Goal: Task Accomplishment & Management: Manage account settings

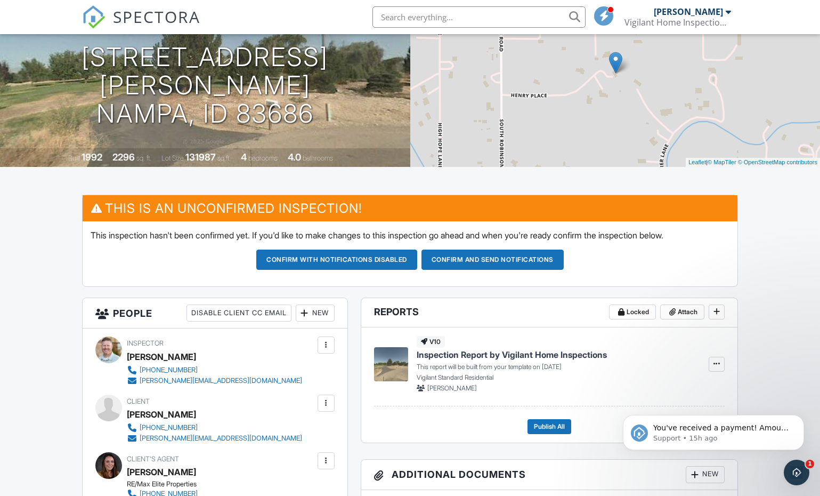
scroll to position [183, 0]
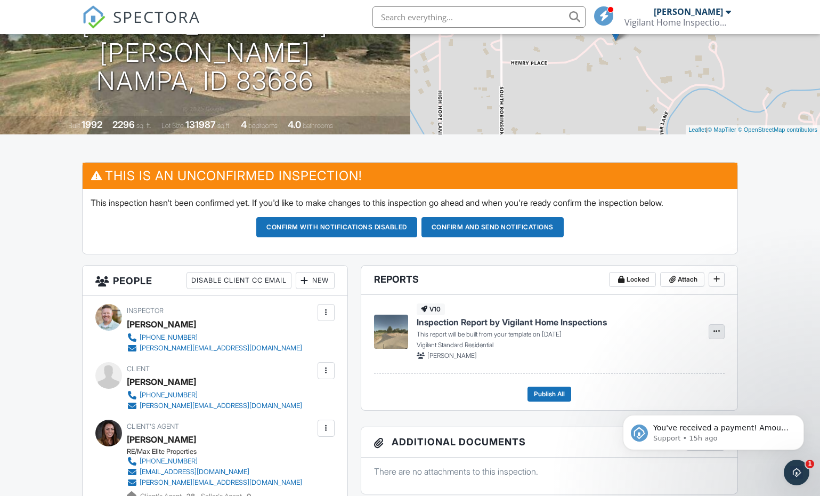
click at [720, 336] on span at bounding box center [716, 331] width 11 height 11
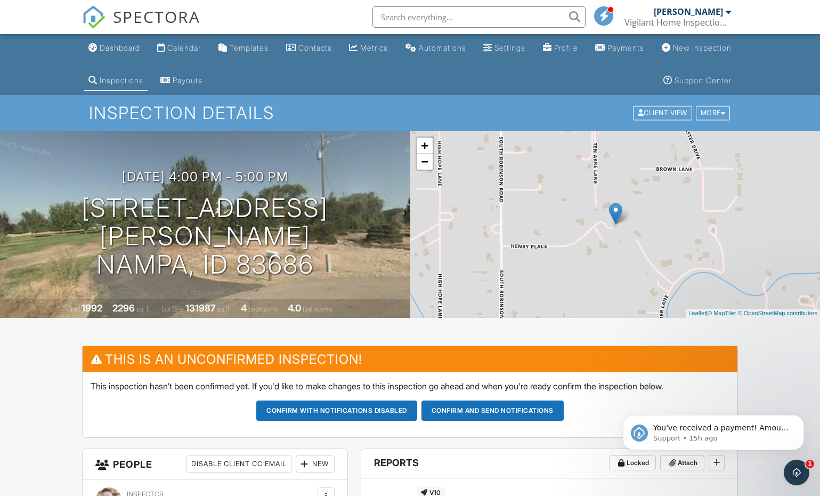
scroll to position [0, 0]
click at [712, 109] on div "More" at bounding box center [713, 113] width 35 height 14
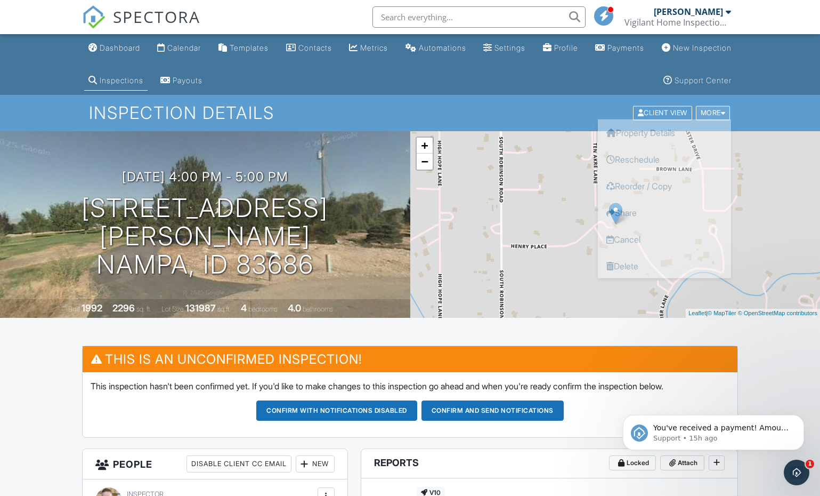
scroll to position [4, 0]
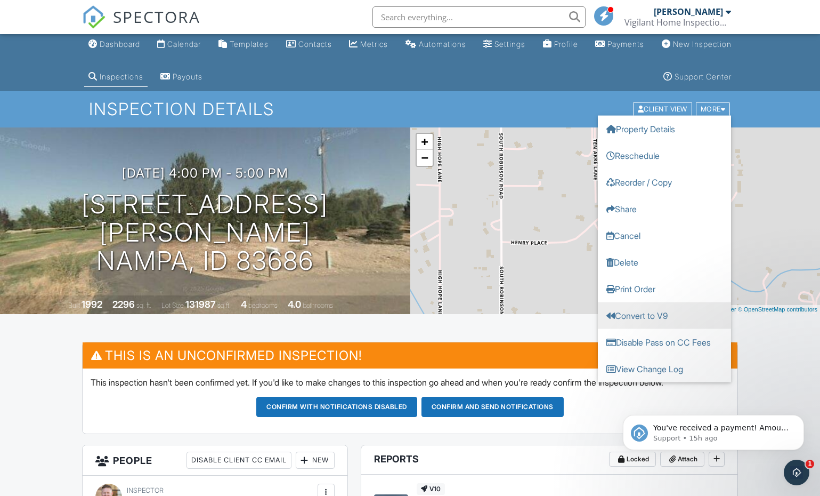
click at [656, 311] on link "Convert to V9" at bounding box center [664, 315] width 133 height 27
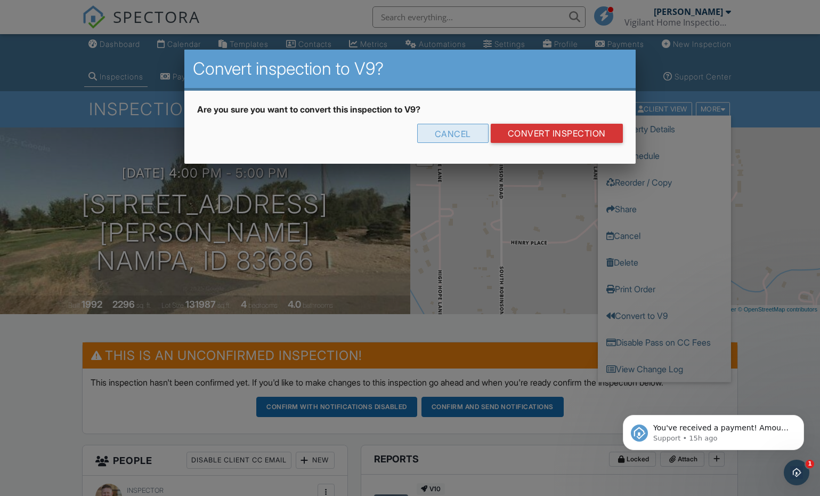
click at [432, 142] on div "Cancel" at bounding box center [452, 133] width 71 height 19
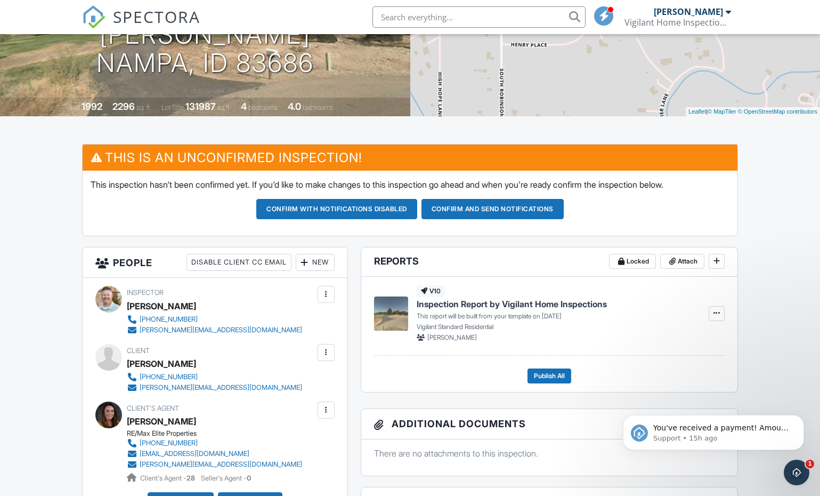
scroll to position [202, 0]
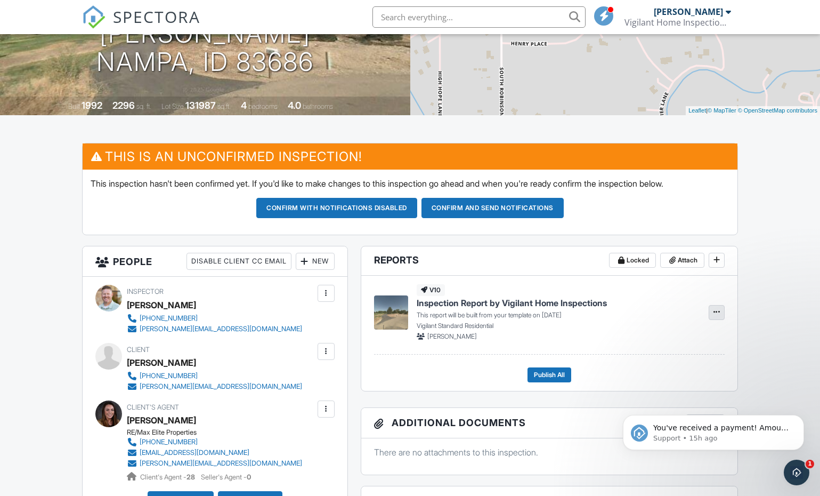
click at [717, 313] on icon at bounding box center [716, 311] width 6 height 7
click at [646, 331] on label "Build Now" at bounding box center [664, 343] width 110 height 25
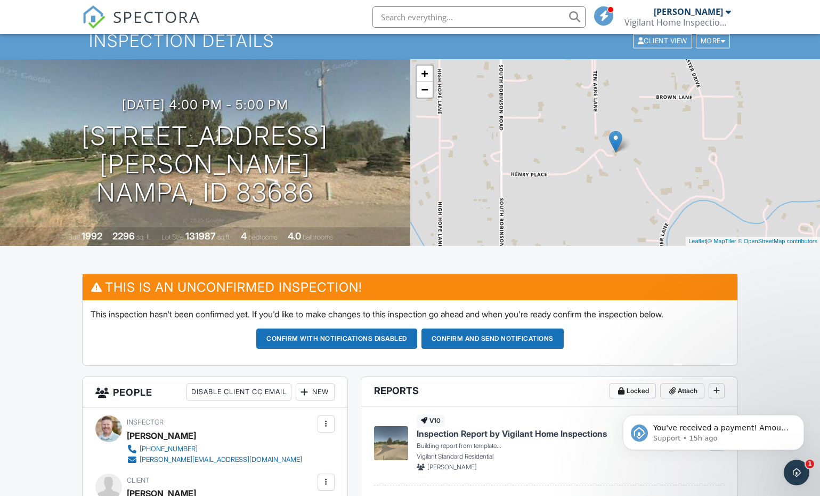
scroll to position [64, 0]
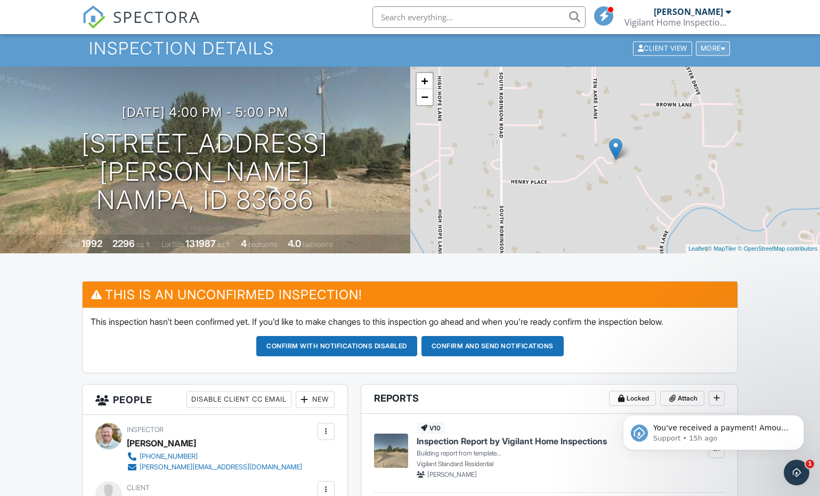
click at [724, 46] on div at bounding box center [723, 48] width 5 height 7
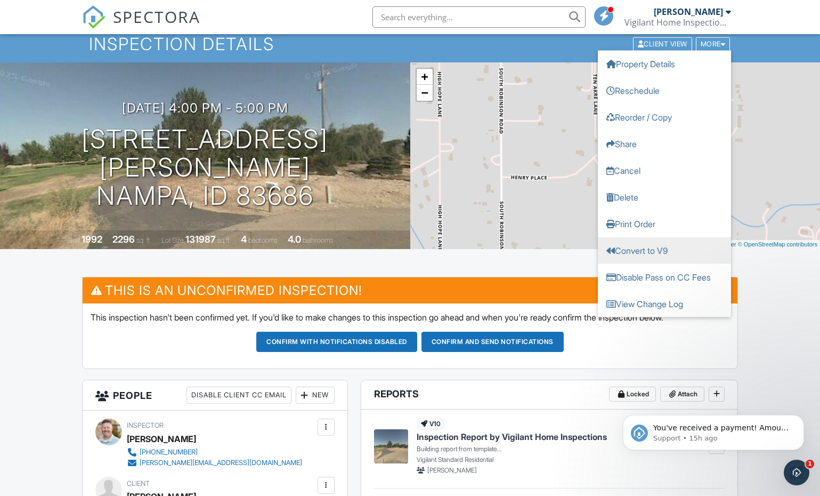
scroll to position [70, 0]
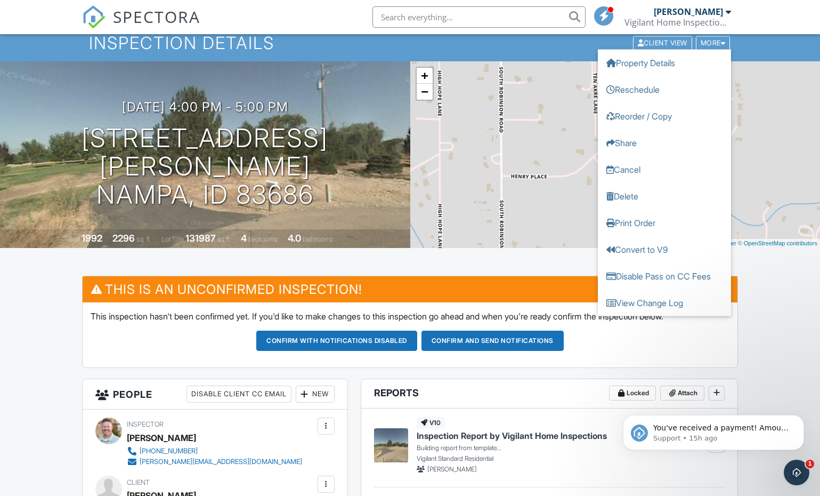
click at [561, 394] on header "Reports Locked Attach" at bounding box center [549, 393] width 376 height 29
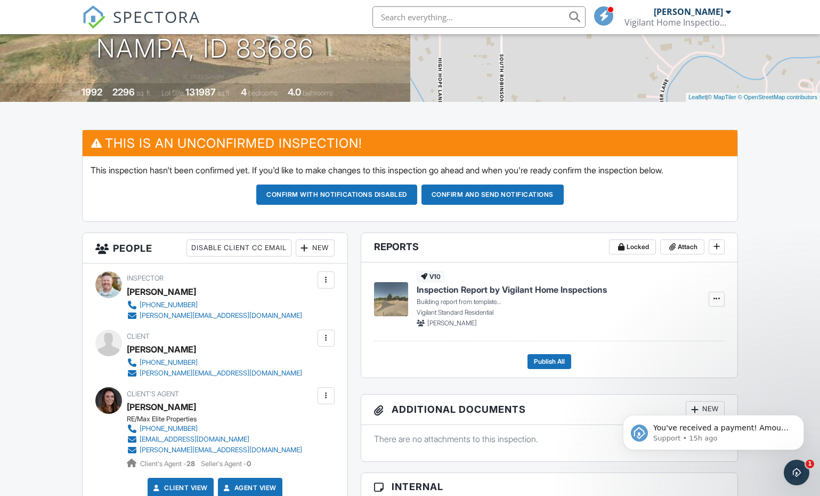
scroll to position [216, 0]
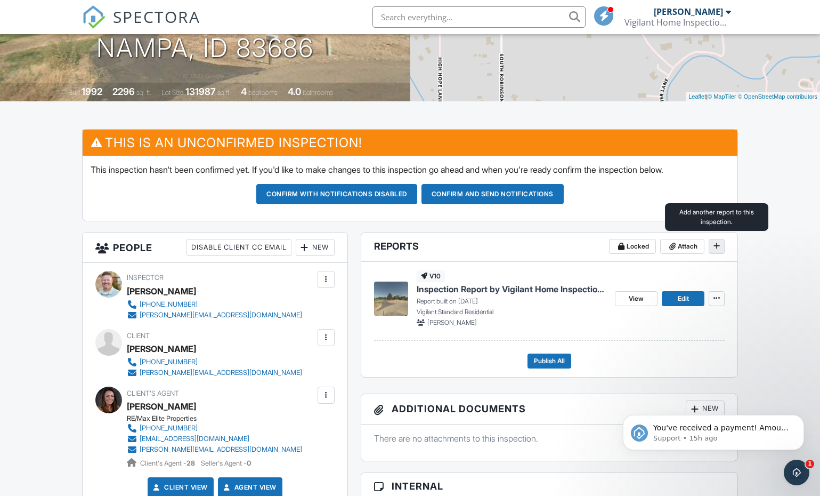
click at [715, 245] on icon at bounding box center [716, 245] width 6 height 7
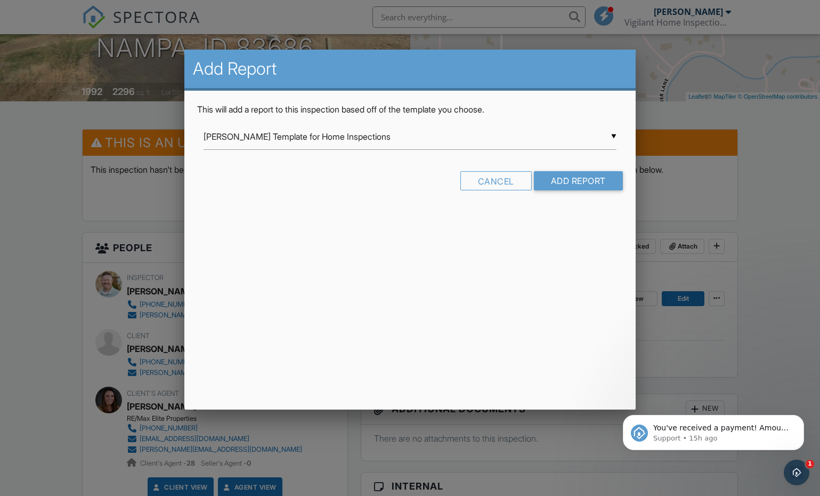
click at [440, 141] on input "[PERSON_NAME] Template for Home Inspections" at bounding box center [410, 137] width 412 height 26
click at [361, 314] on div "Add Report This will add a report to this inspection based off of the template …" at bounding box center [409, 230] width 451 height 360
click at [474, 172] on div "Cancel" at bounding box center [495, 180] width 71 height 19
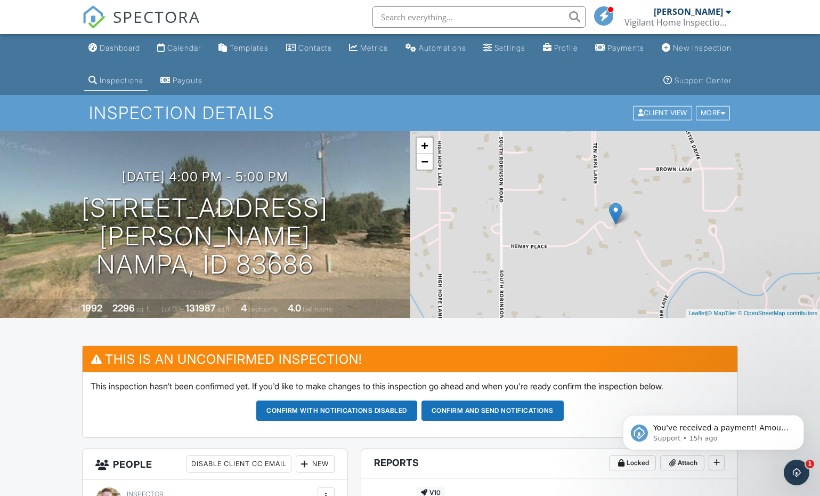
scroll to position [0, 0]
click at [796, 418] on button "Dismiss notification" at bounding box center [801, 418] width 14 height 14
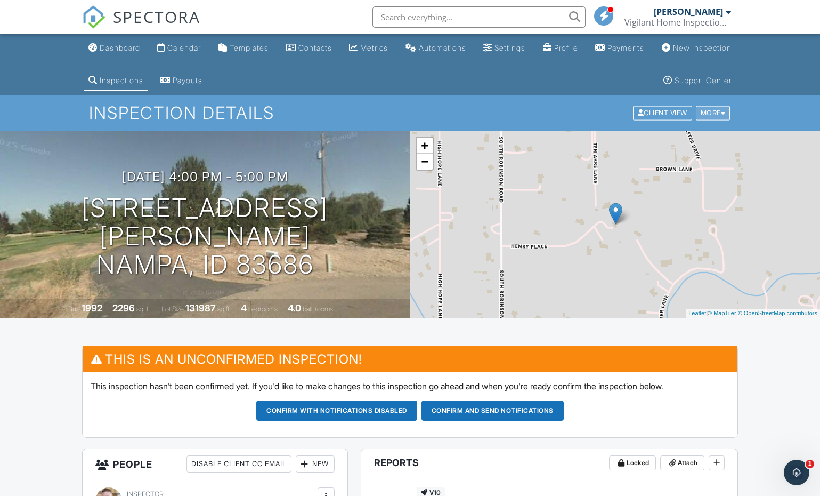
click at [721, 111] on div at bounding box center [723, 113] width 5 height 7
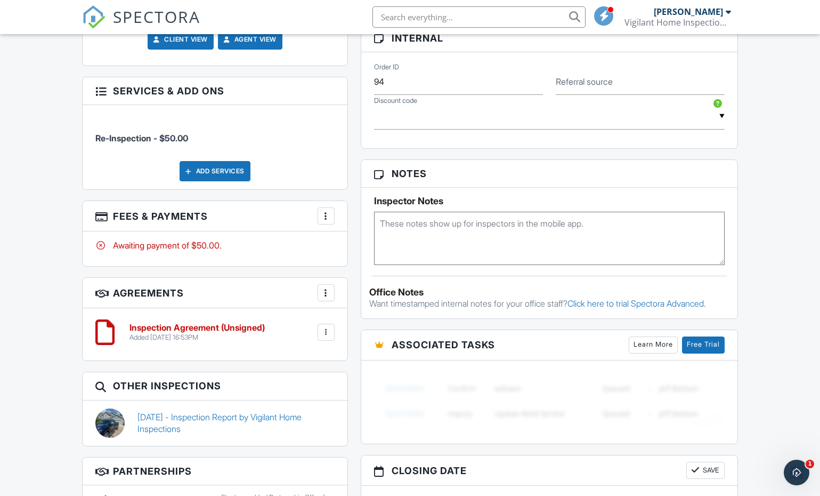
scroll to position [702, 0]
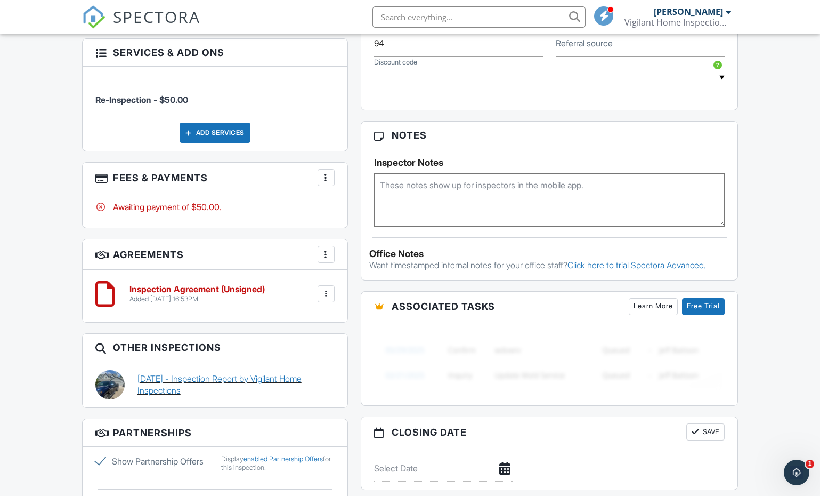
click at [201, 373] on link "08/13/2025 - Inspection Report by Vigilant Home Inspections" at bounding box center [235, 384] width 197 height 24
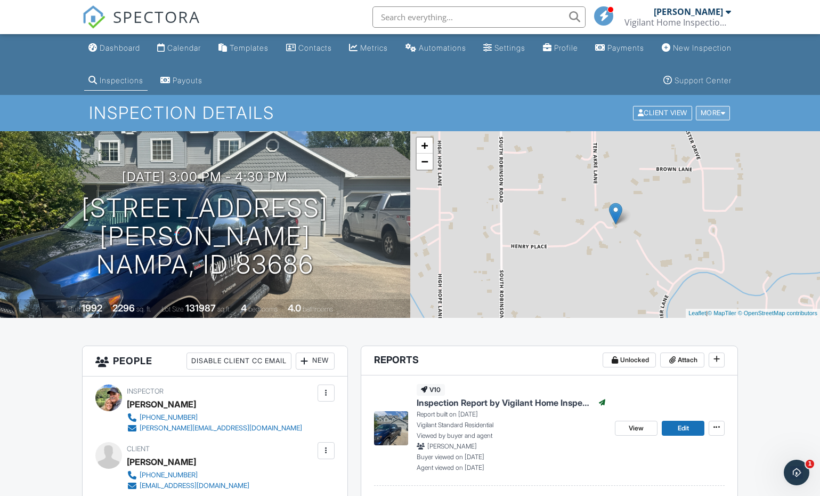
click at [720, 106] on div "More" at bounding box center [713, 113] width 35 height 14
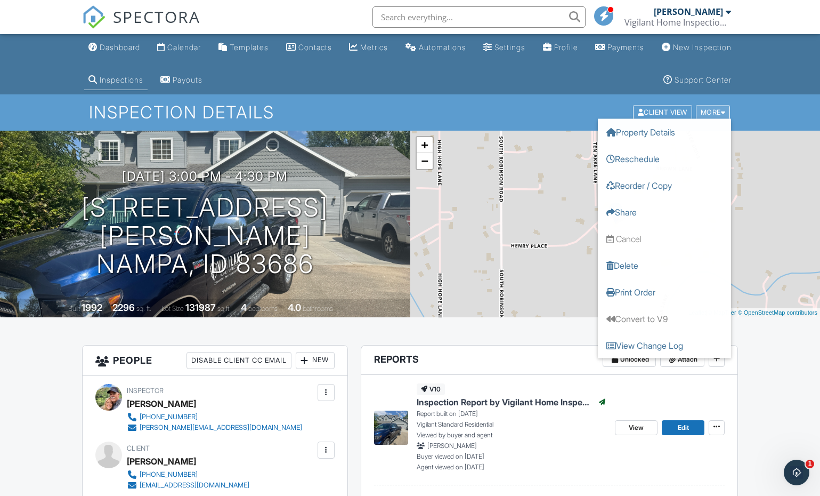
scroll to position [2, 0]
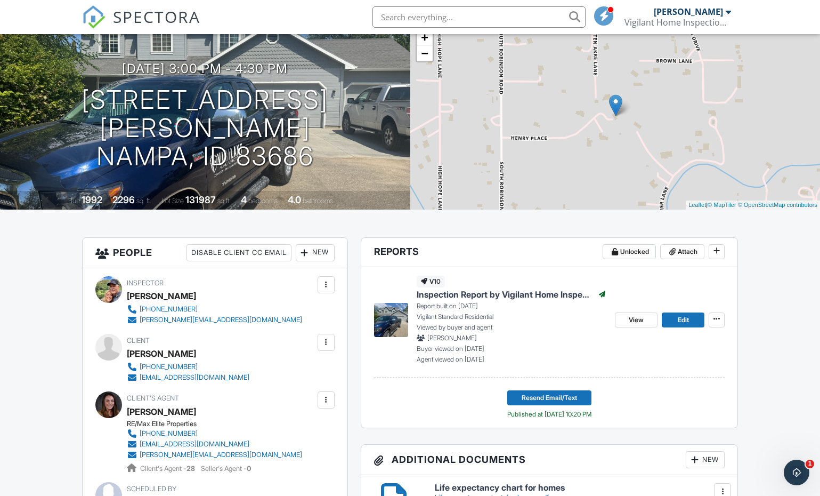
scroll to position [133, 0]
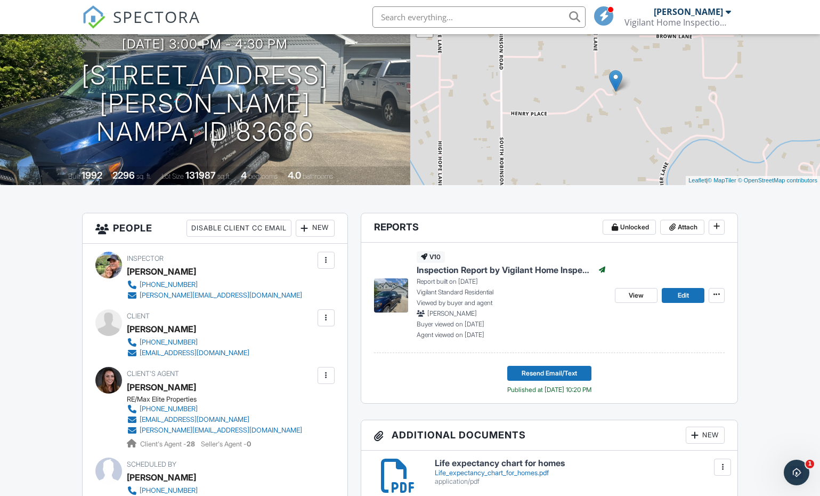
click at [714, 308] on div "View Edit" at bounding box center [670, 295] width 110 height 88
click at [719, 298] on icon at bounding box center [716, 293] width 6 height 7
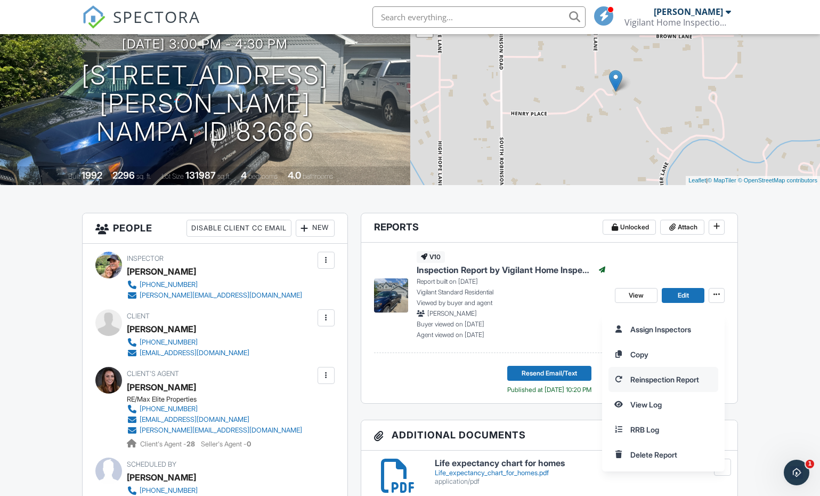
click at [666, 377] on span "Reinspection Report" at bounding box center [664, 379] width 69 height 11
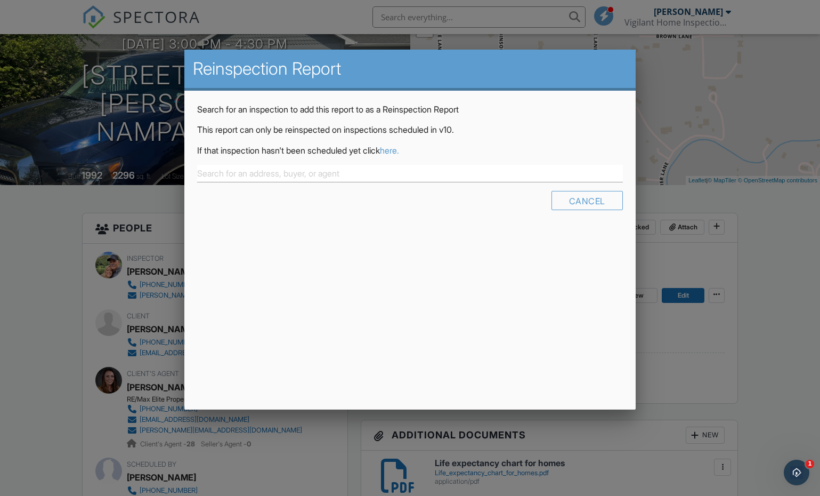
click at [399, 150] on link "here." at bounding box center [389, 150] width 19 height 11
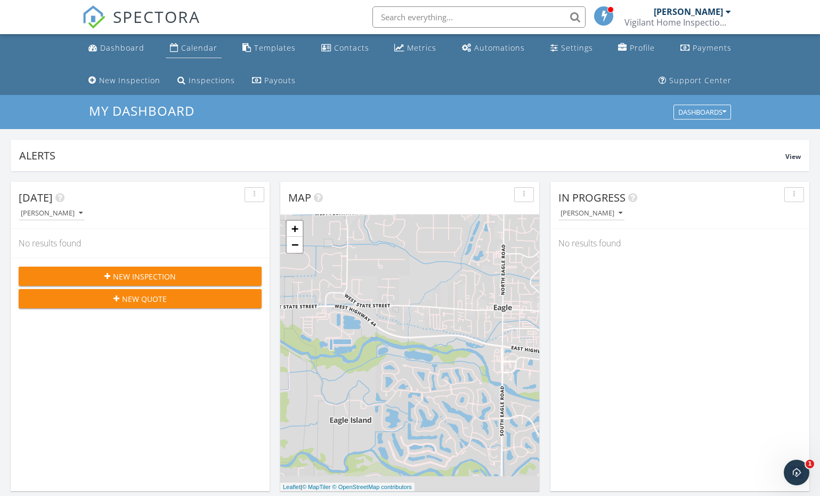
click at [184, 48] on div "Calendar" at bounding box center [199, 48] width 36 height 10
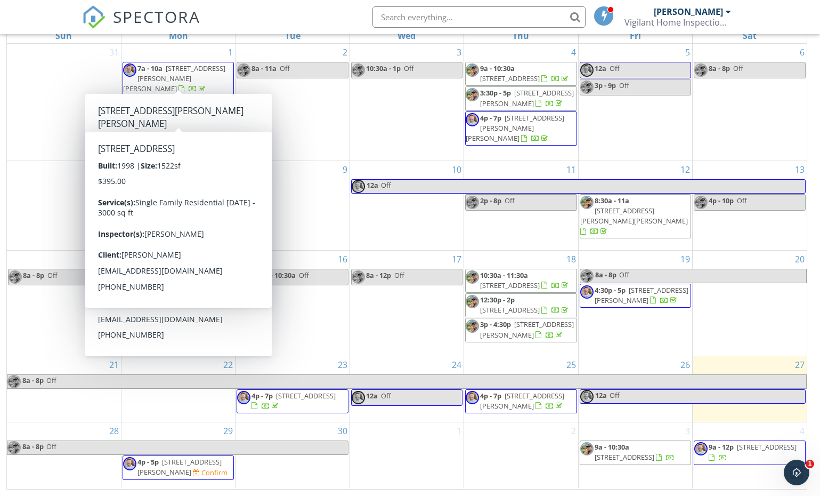
scroll to position [174, 0]
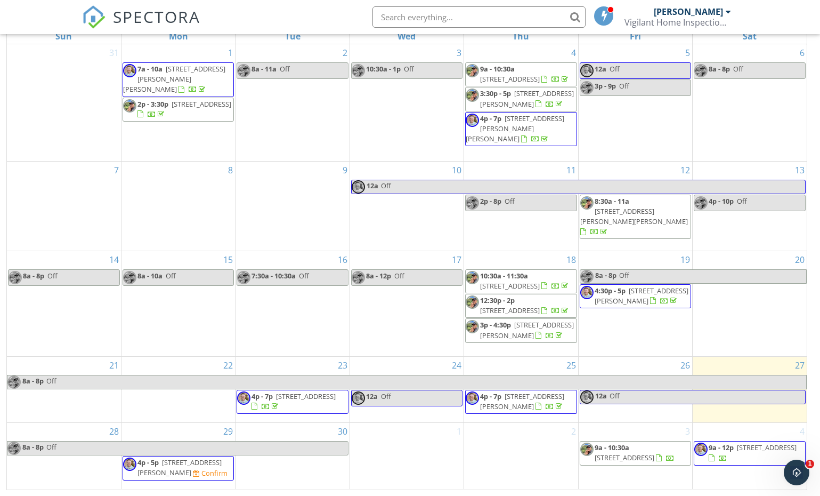
click at [169, 461] on span "6615 Henry Pl, Nampa 83686" at bounding box center [179, 467] width 84 height 20
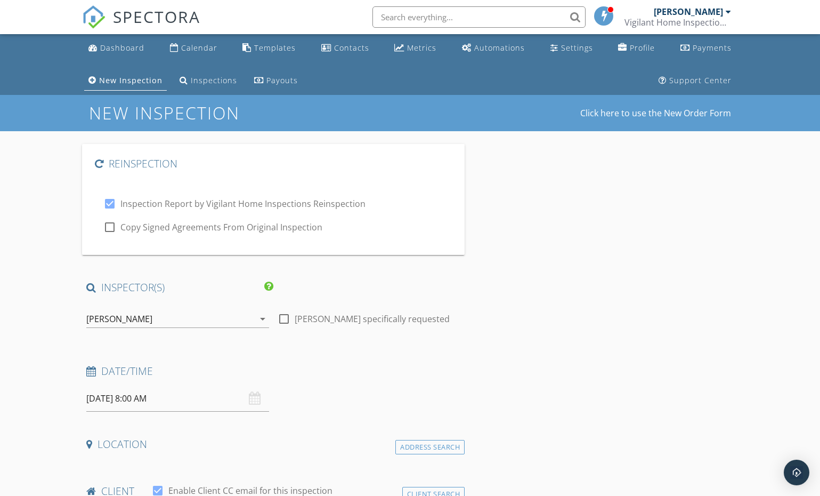
type input "[PERSON_NAME]"
type input "Forsea"
type input "[EMAIL_ADDRESS][DOMAIN_NAME]"
type input "[PHONE_NUMBER]"
type input "ID"
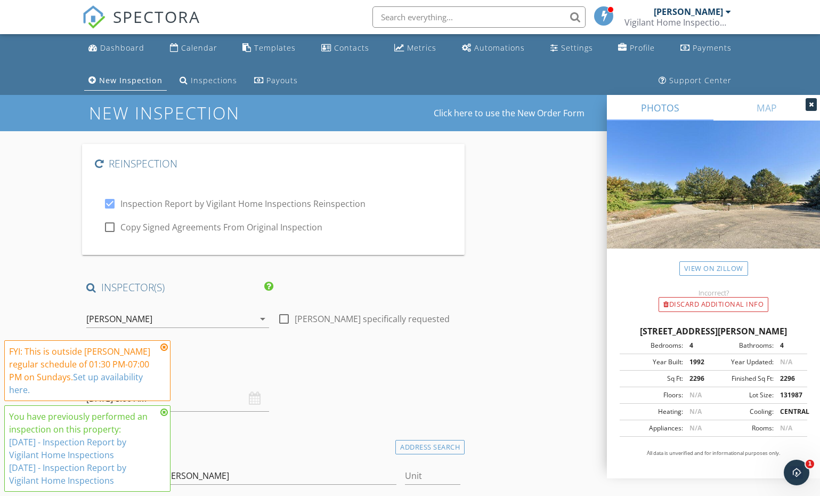
click at [153, 315] on div "[PERSON_NAME]" at bounding box center [170, 318] width 168 height 17
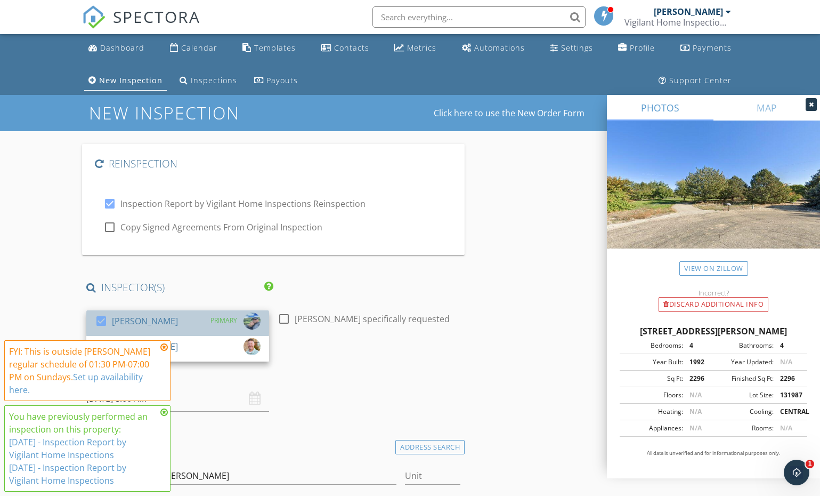
click at [150, 323] on div "[PERSON_NAME]" at bounding box center [145, 320] width 66 height 17
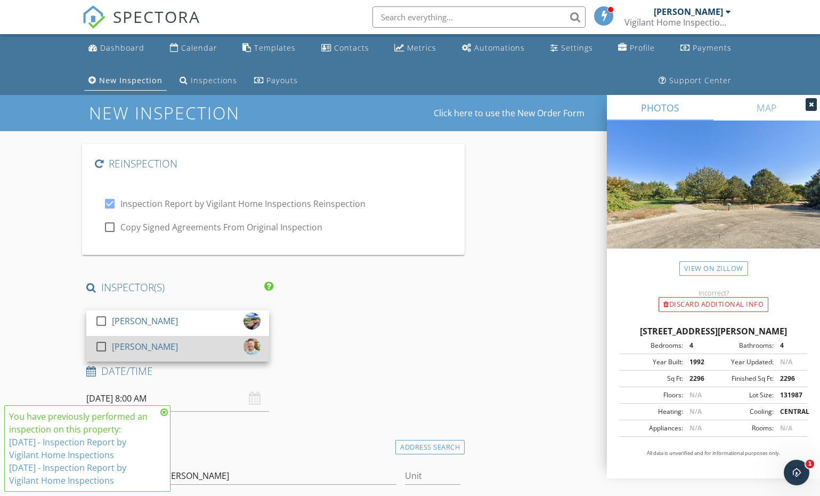
drag, startPoint x: 158, startPoint y: 344, endPoint x: 149, endPoint y: 344, distance: 9.1
click at [157, 344] on div "[PERSON_NAME]" at bounding box center [145, 346] width 66 height 17
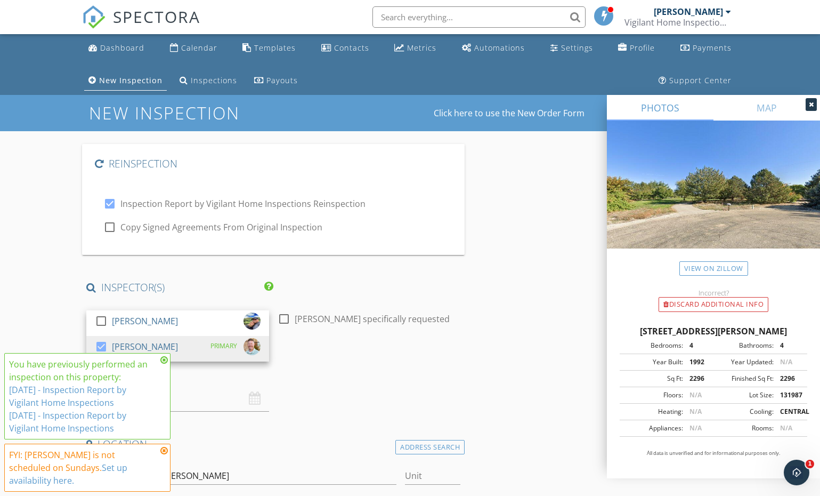
click at [164, 364] on icon at bounding box center [163, 359] width 7 height 9
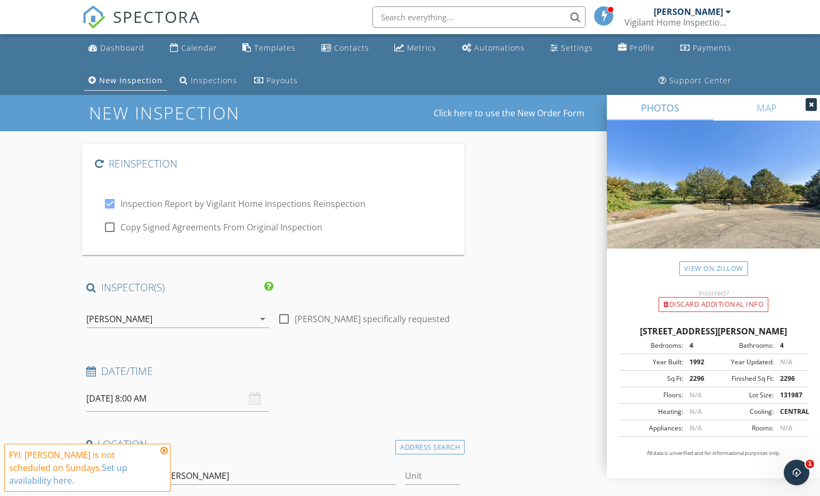
click at [164, 455] on icon at bounding box center [163, 450] width 7 height 9
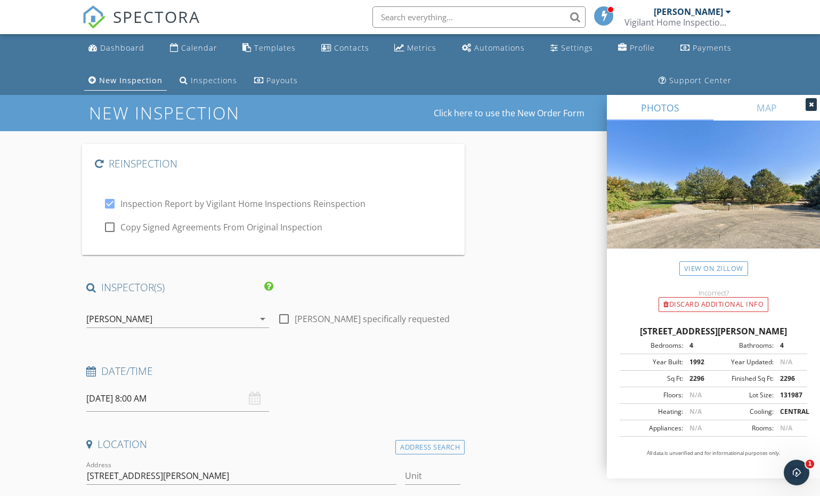
click at [104, 218] on div "check_box_outline_blank Copy Signed Agreements From Original Inspection" at bounding box center [273, 225] width 340 height 15
drag, startPoint x: 111, startPoint y: 223, endPoint x: 115, endPoint y: 232, distance: 9.3
click at [111, 224] on div at bounding box center [110, 227] width 18 height 18
click at [117, 202] on div at bounding box center [110, 203] width 18 height 18
click at [111, 204] on div at bounding box center [110, 203] width 18 height 18
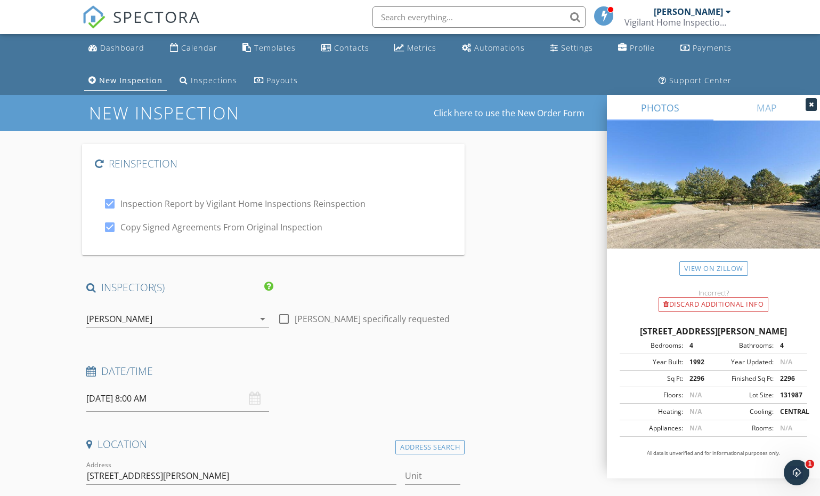
click at [117, 198] on div at bounding box center [110, 203] width 18 height 18
drag, startPoint x: 109, startPoint y: 204, endPoint x: 109, endPoint y: 225, distance: 21.3
click at [109, 204] on div at bounding box center [110, 203] width 18 height 18
click at [109, 237] on div "check_box Inspection Report by Vigilant Home Inspections Reinspection check_box…" at bounding box center [273, 210] width 357 height 64
click at [109, 225] on div at bounding box center [110, 227] width 18 height 18
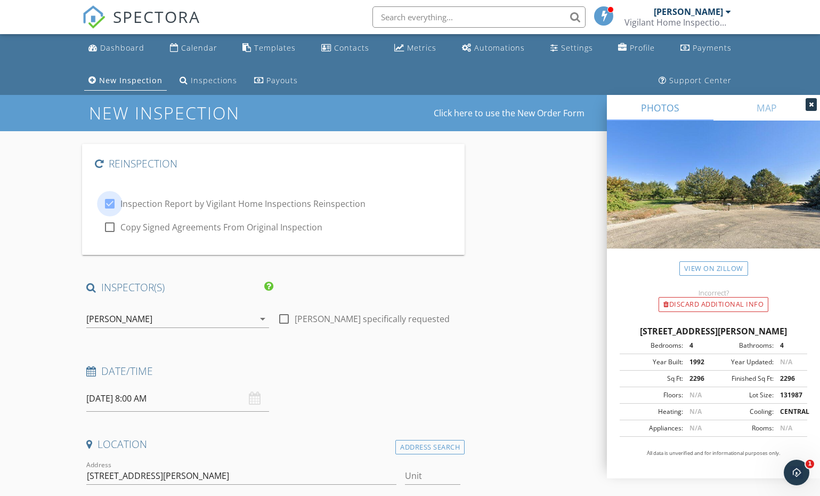
click at [111, 203] on div at bounding box center [110, 203] width 18 height 18
click at [112, 233] on div at bounding box center [110, 227] width 18 height 18
checkbox input "true"
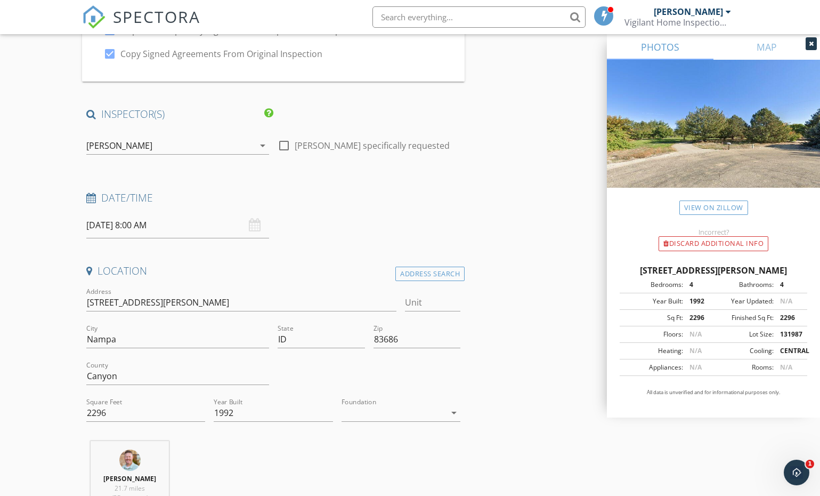
scroll to position [174, 0]
click at [192, 230] on input "09/28/2025 8:00 AM" at bounding box center [177, 225] width 183 height 26
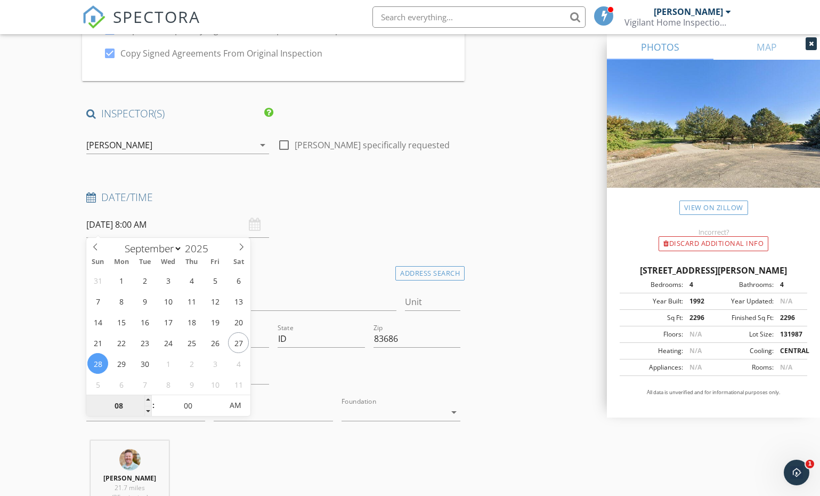
click at [140, 405] on input "08" at bounding box center [119, 405] width 66 height 21
type input "04"
click at [250, 409] on span "AM" at bounding box center [235, 404] width 29 height 21
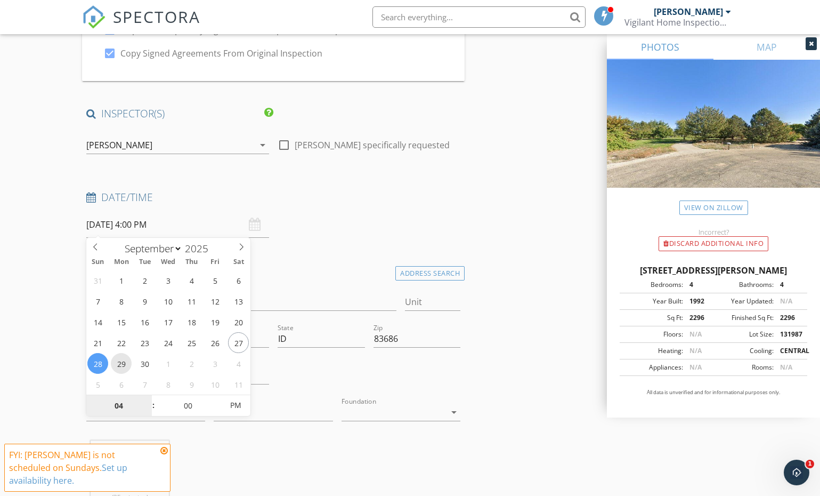
type input "[DATE] 4:00 PM"
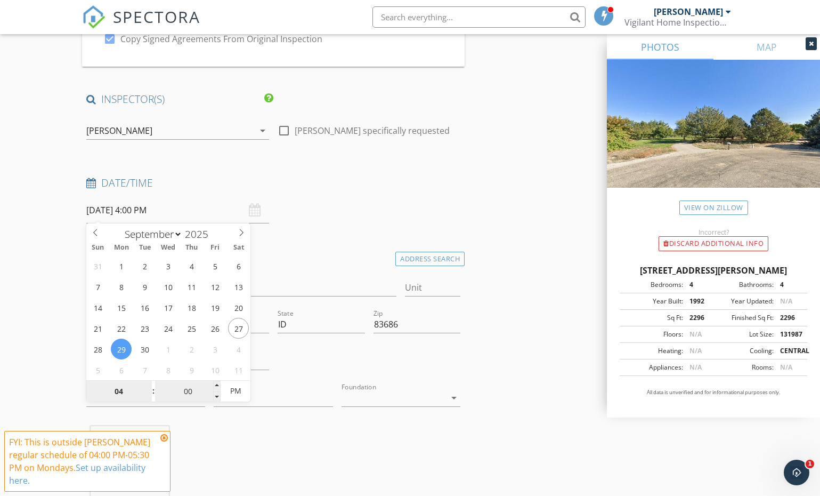
scroll to position [226, 0]
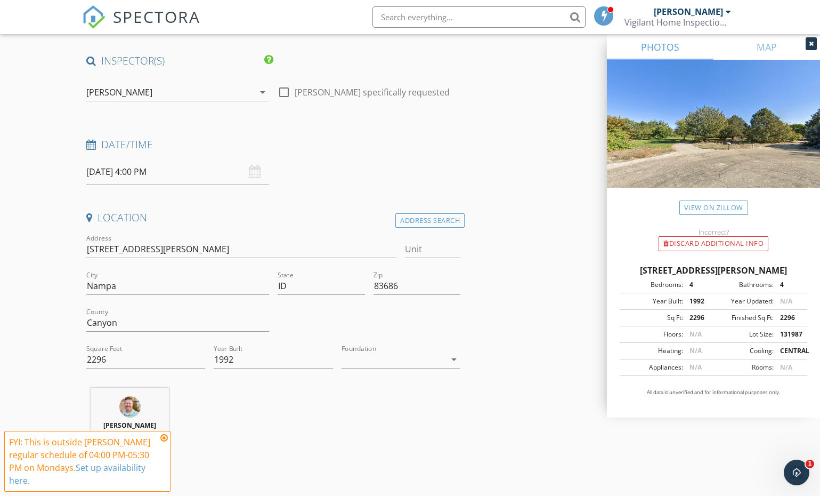
click at [343, 391] on div "Ryan Nichols 21.7 miles (35 minutes)" at bounding box center [273, 431] width 383 height 88
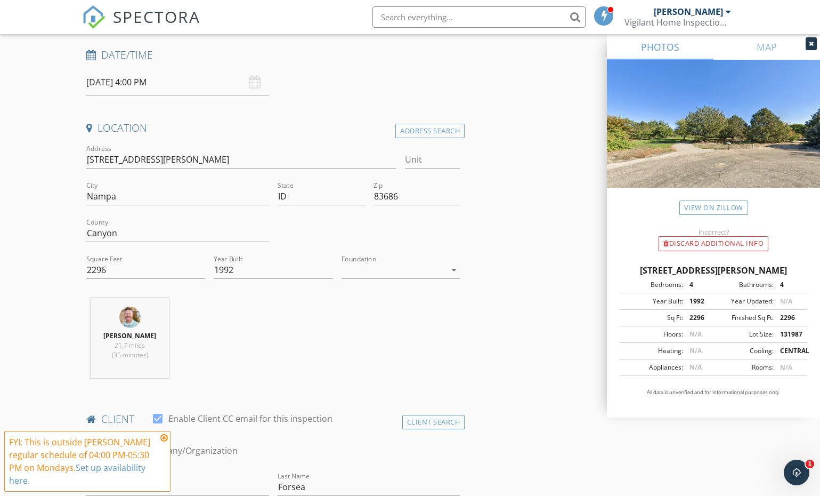
scroll to position [382, 0]
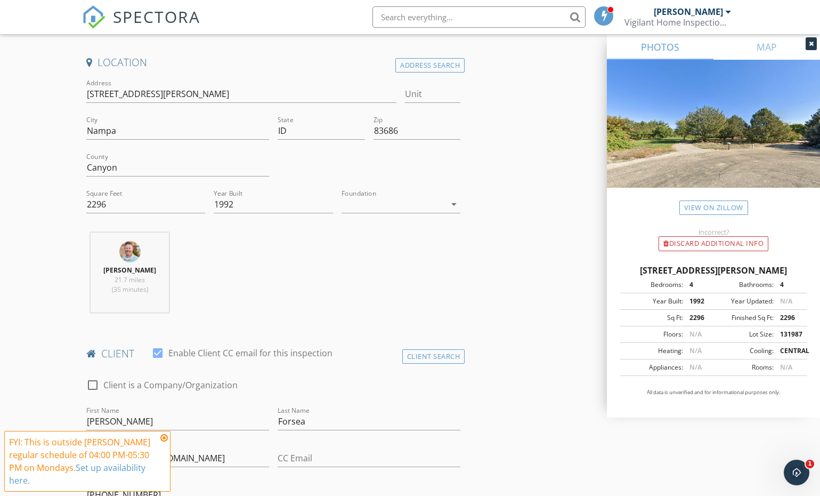
click at [394, 203] on div at bounding box center [394, 204] width 104 height 17
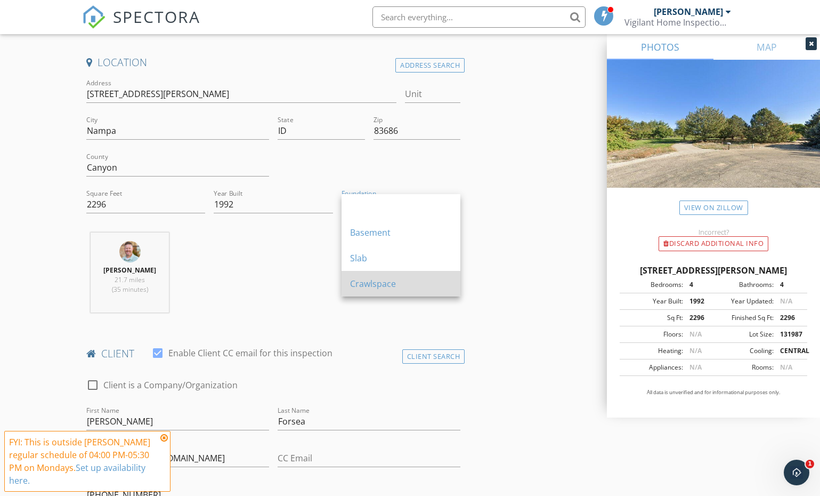
click at [363, 286] on div "Crawlspace" at bounding box center [401, 283] width 102 height 13
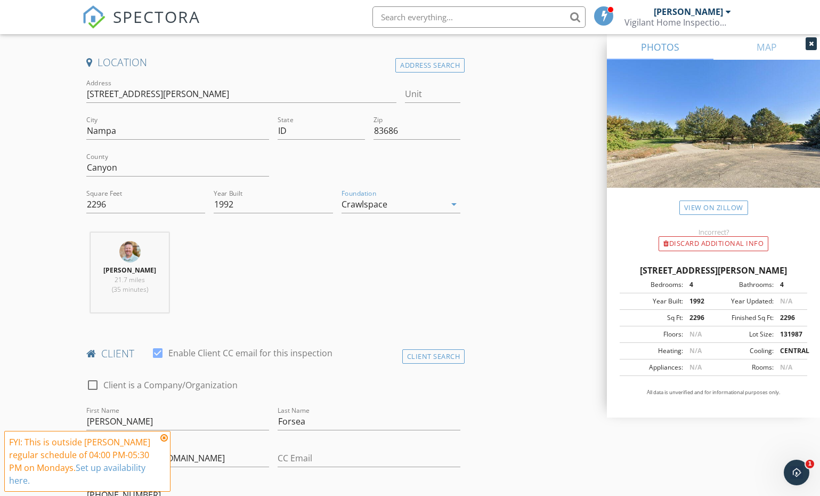
click at [318, 281] on div "Ryan Nichols 21.7 miles (35 minutes)" at bounding box center [273, 276] width 383 height 88
click at [165, 436] on icon at bounding box center [163, 437] width 7 height 9
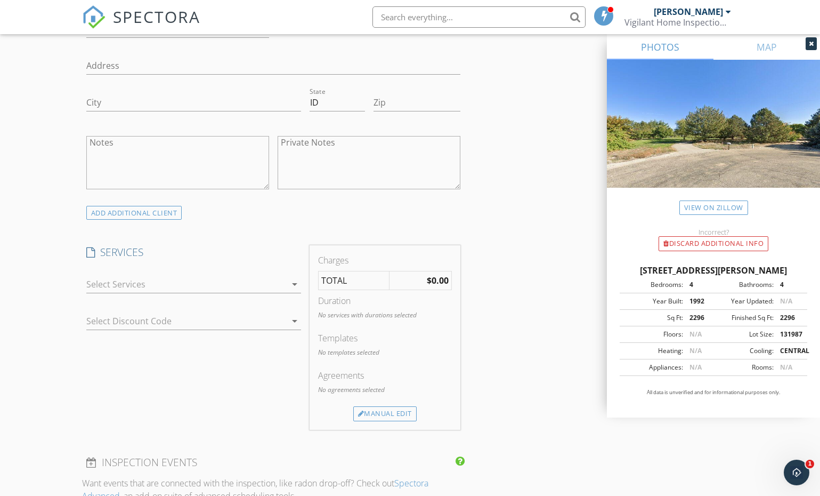
scroll to position [853, 0]
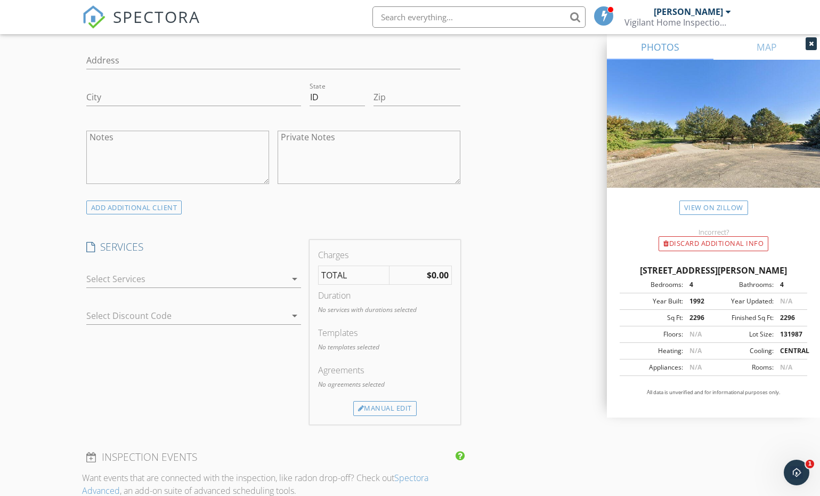
click at [220, 276] on div at bounding box center [186, 278] width 200 height 17
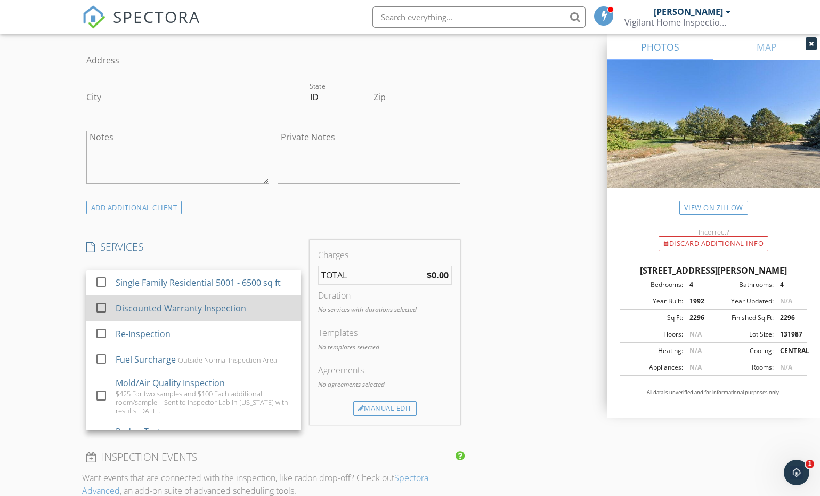
scroll to position [129, 0]
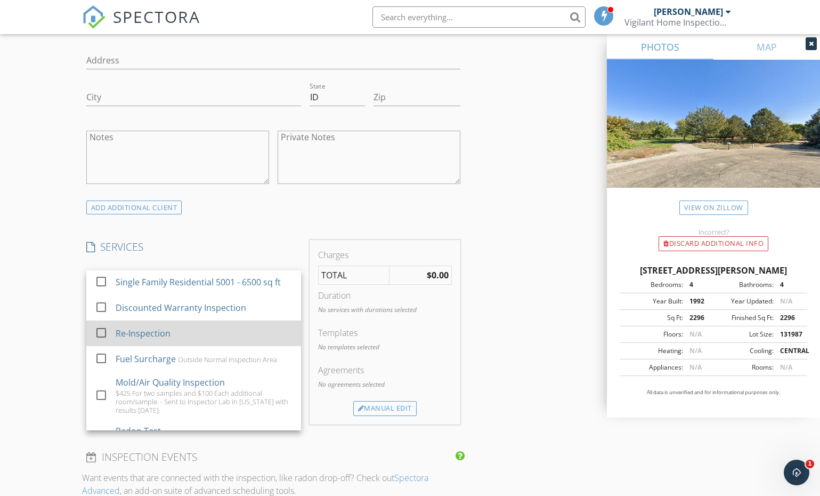
click at [145, 337] on div "Re-Inspection" at bounding box center [143, 333] width 55 height 13
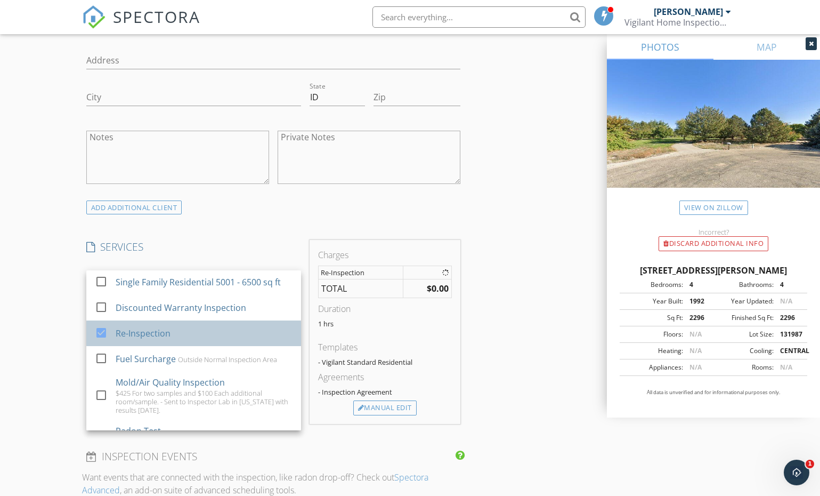
checkbox input "false"
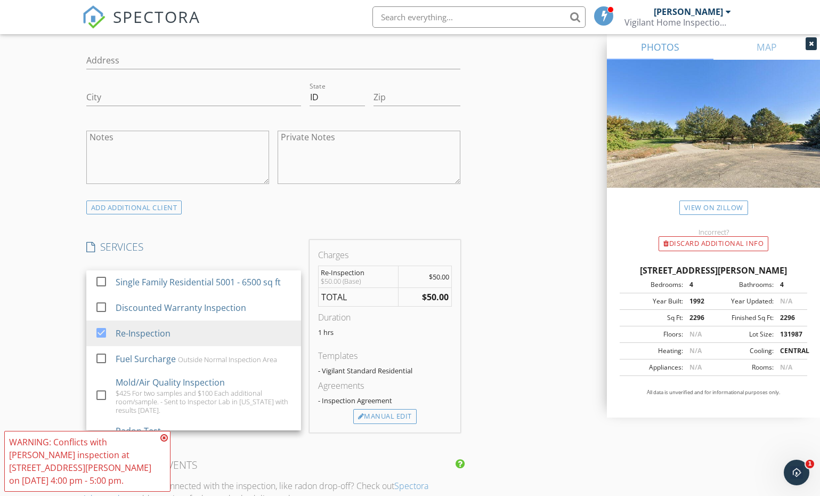
click at [488, 331] on div "Reinspection check_box Inspection Report by Vigilant Home Inspections Reinspect…" at bounding box center [410, 468] width 656 height 2354
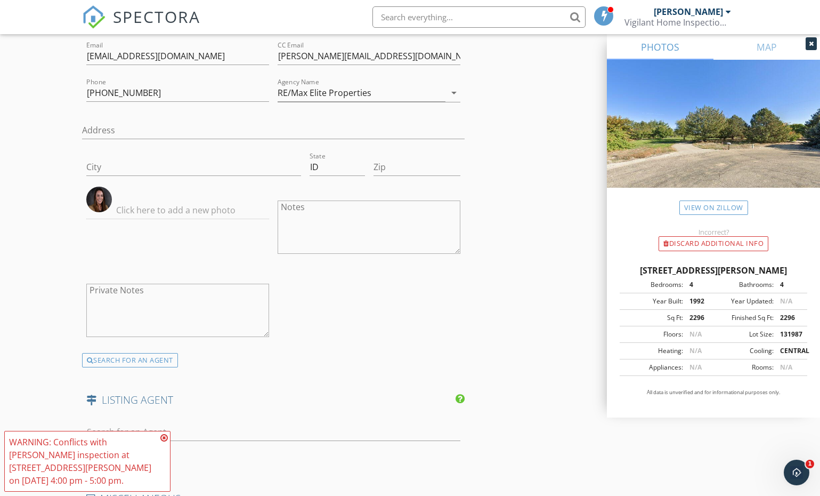
scroll to position [1543, 0]
click at [301, 229] on textarea "Notes" at bounding box center [369, 226] width 183 height 53
paste textarea "[PERSON_NAME] to pay the re-inspect fee."
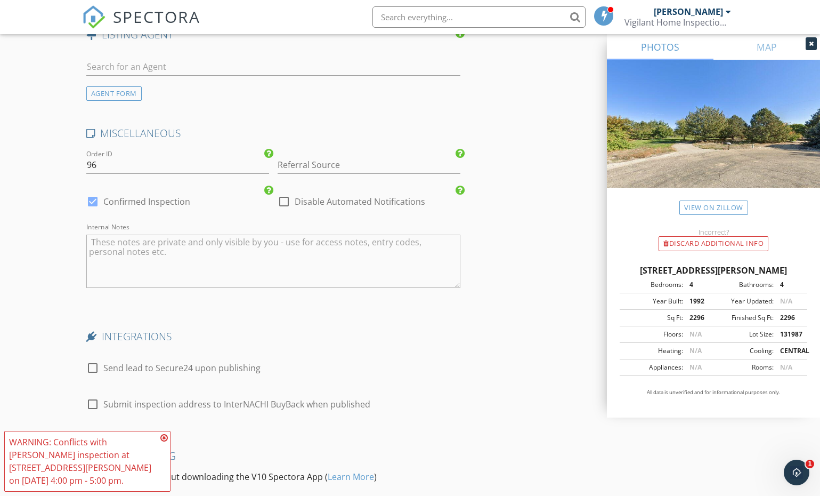
scroll to position [1909, 0]
type textarea "[PERSON_NAME] to pay the re-inspect fee."
click at [118, 200] on div "check_box Confirmed Inspection" at bounding box center [177, 205] width 183 height 28
click at [117, 203] on label "Confirmed Inspection" at bounding box center [146, 199] width 87 height 11
checkbox input "false"
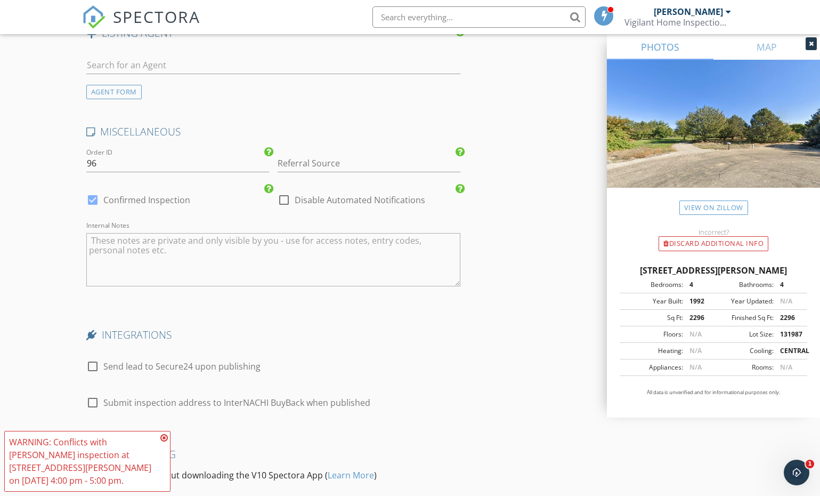
checkbox input "true"
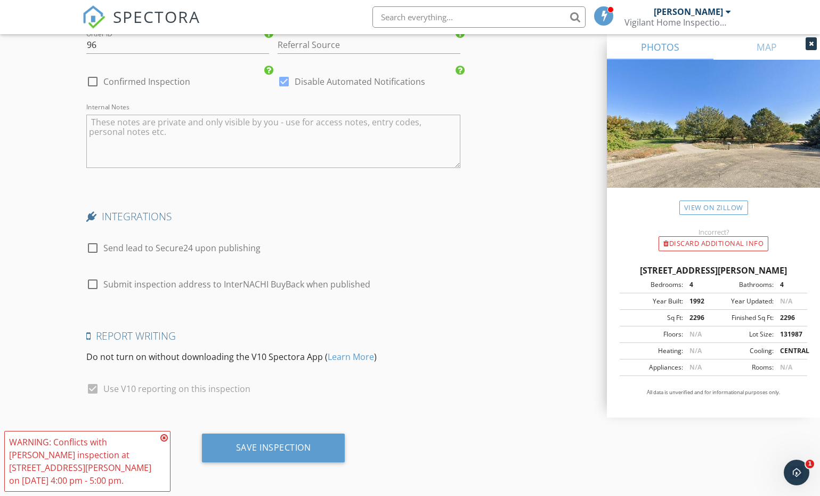
scroll to position [2034, 0]
click at [97, 294] on input "Submit inspection address to InterNACHI BuyBack when published" at bounding box center [92, 288] width 13 height 13
checkbox input "true"
click at [164, 442] on icon at bounding box center [163, 437] width 7 height 9
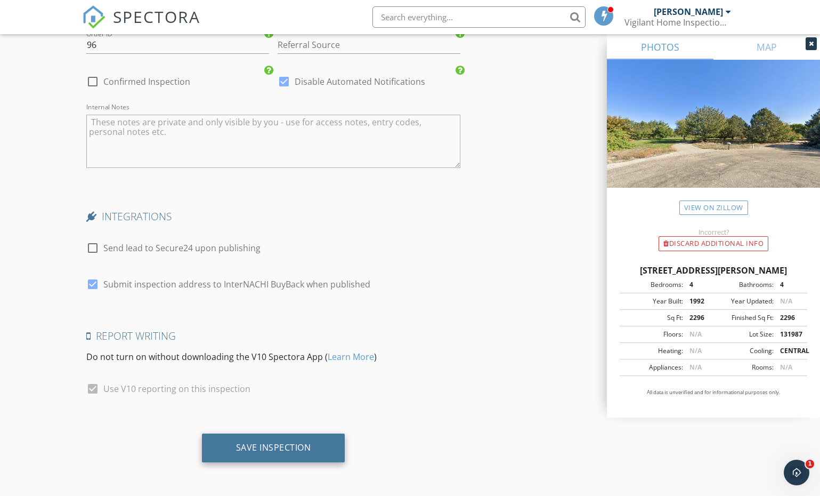
click at [234, 445] on div "Save Inspection" at bounding box center [273, 447] width 143 height 29
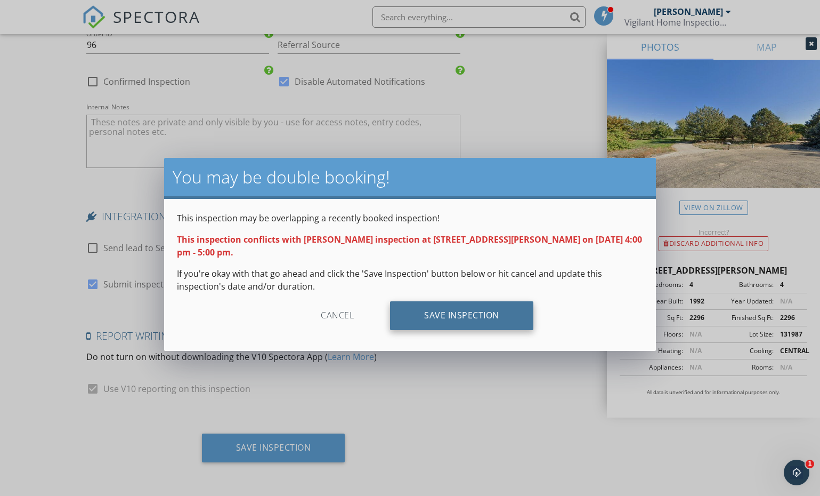
click at [425, 301] on div "Save Inspection" at bounding box center [461, 315] width 143 height 29
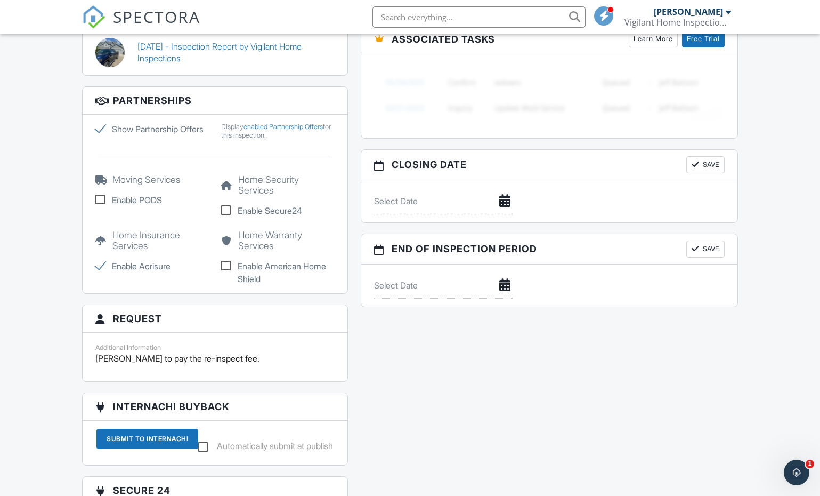
scroll to position [1069, 0]
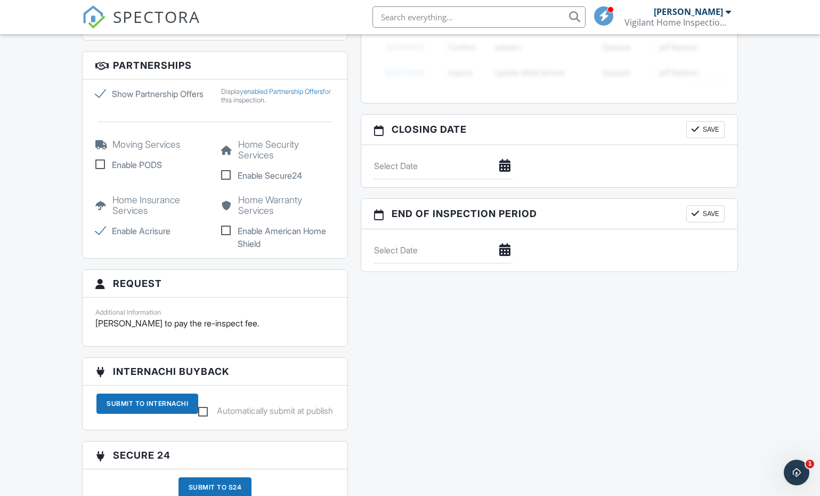
drag, startPoint x: 267, startPoint y: 331, endPoint x: 94, endPoint y: 334, distance: 172.7
click at [94, 334] on div "Additional Information [PERSON_NAME] to pay the re-inspect fee." at bounding box center [215, 321] width 252 height 33
copy p "[PERSON_NAME] to pay the re-inspect fee."
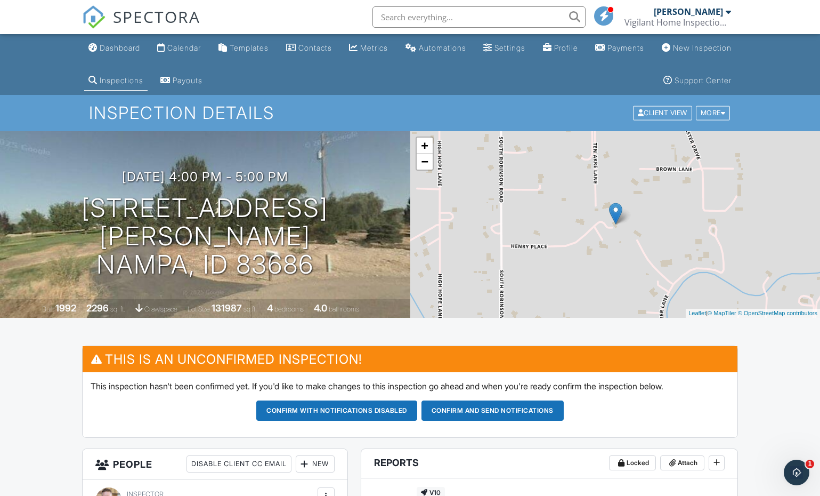
click at [98, 80] on div "Inspections" at bounding box center [92, 80] width 9 height 9
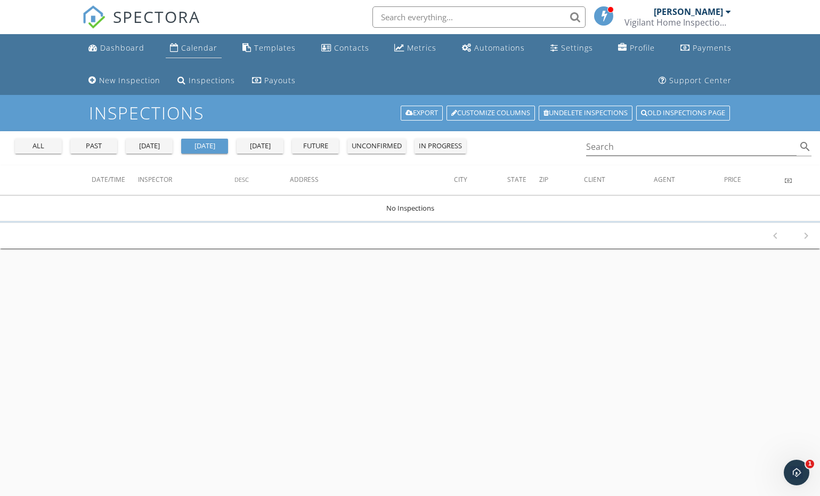
click at [188, 48] on div "Calendar" at bounding box center [199, 48] width 36 height 10
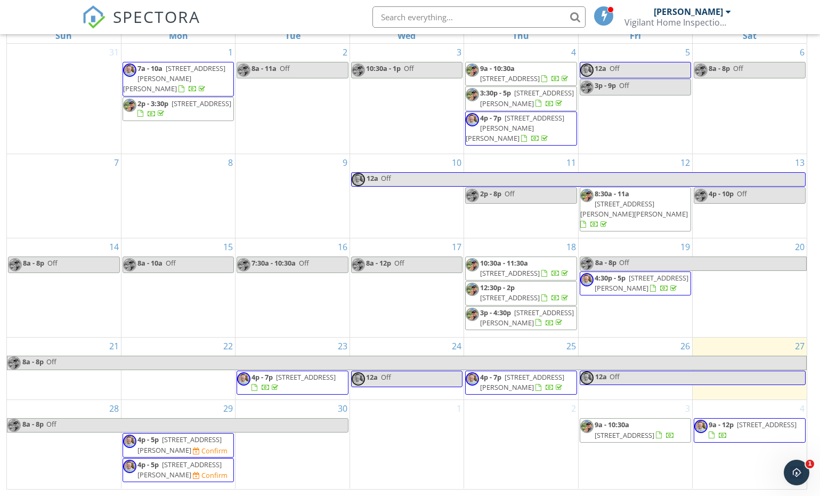
scroll to position [174, 0]
click at [204, 465] on span "6615 Henry Pl, Nampa 83686" at bounding box center [179, 470] width 84 height 20
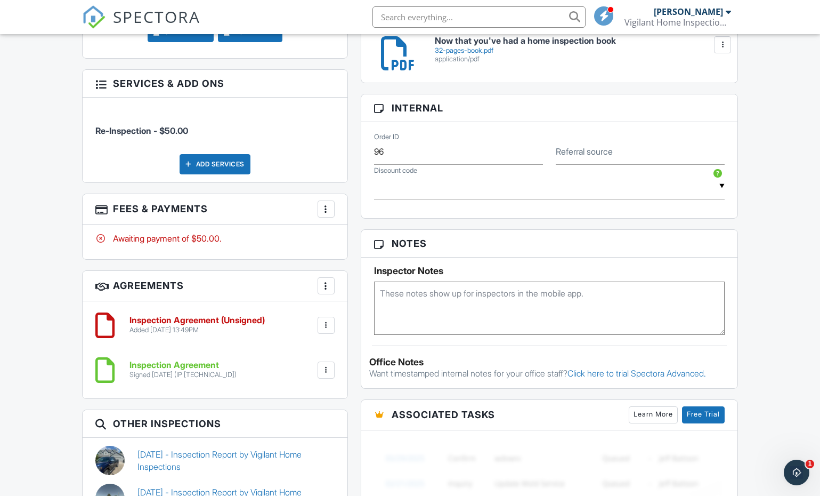
scroll to position [732, 0]
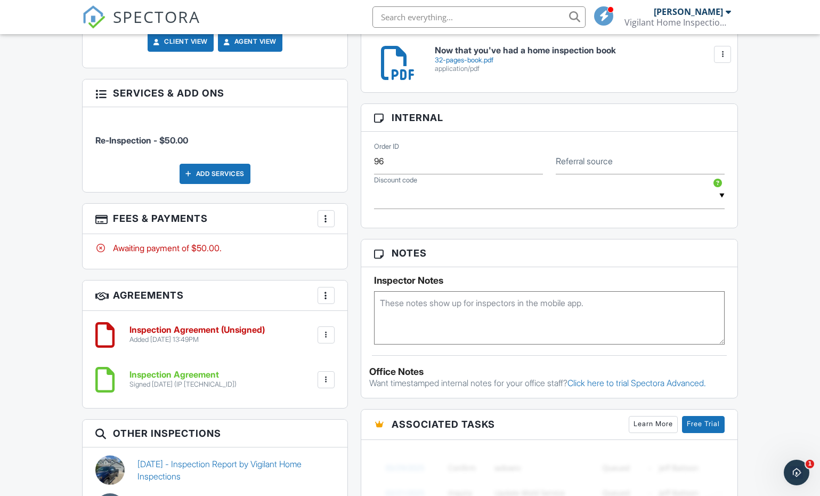
click at [327, 215] on div at bounding box center [326, 218] width 11 height 11
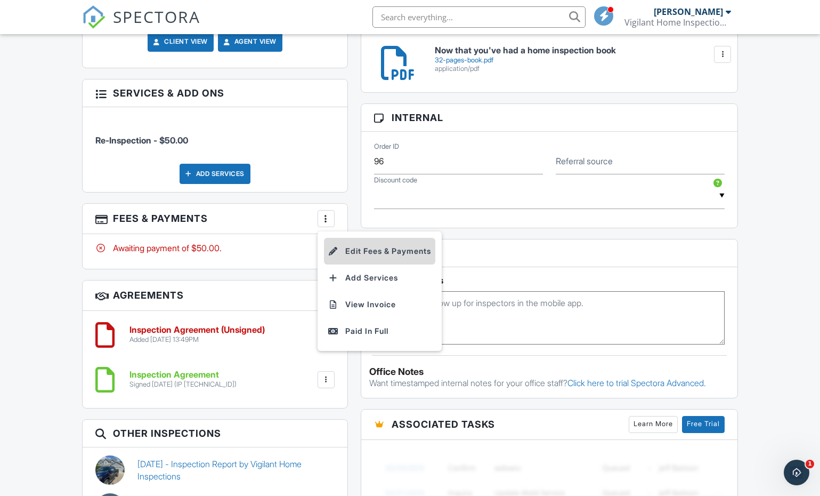
click at [358, 247] on li "Edit Fees & Payments" at bounding box center [379, 251] width 111 height 27
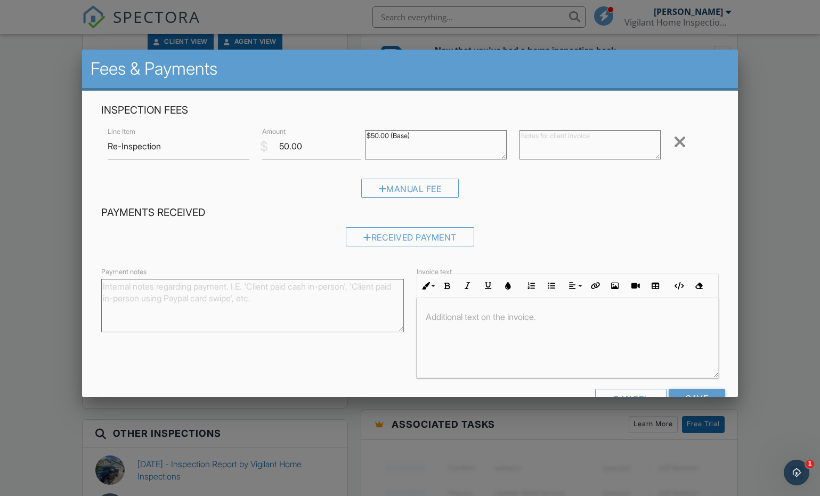
click at [230, 314] on textarea "Payment notes" at bounding box center [252, 305] width 303 height 53
paste textarea "Callie Williams to pay the re-inspect fee."
type textarea "Callie Williams to pay the re-inspect fee."
click at [692, 395] on input "Save" at bounding box center [697, 397] width 56 height 19
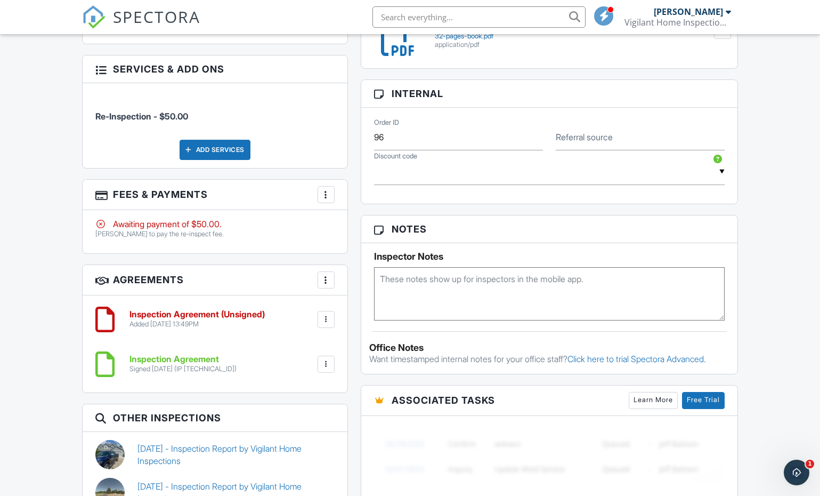
scroll to position [753, 0]
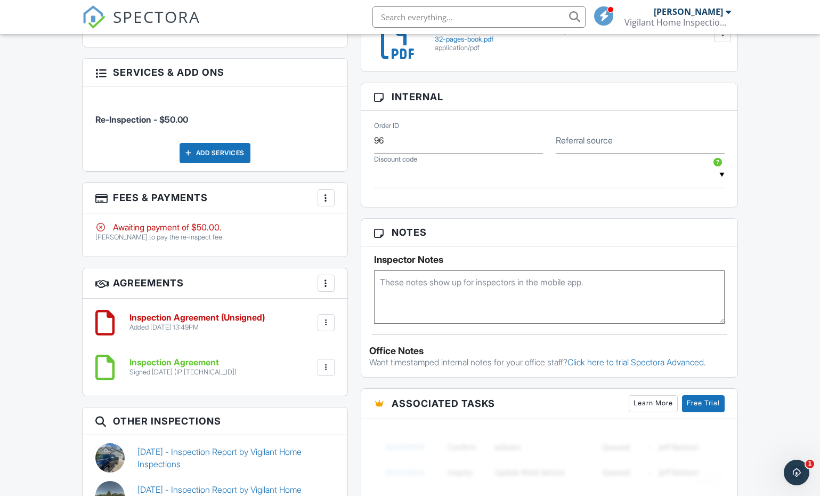
click at [329, 320] on div at bounding box center [326, 322] width 11 height 11
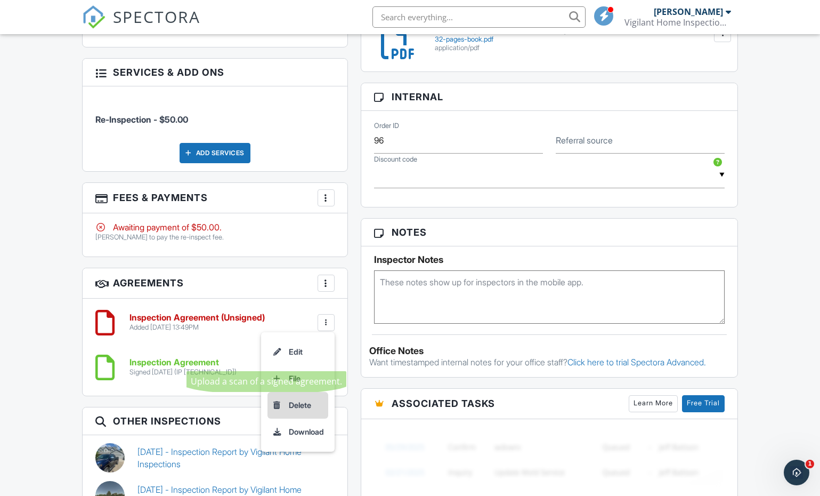
click at [297, 403] on li "Delete" at bounding box center [297, 405] width 61 height 27
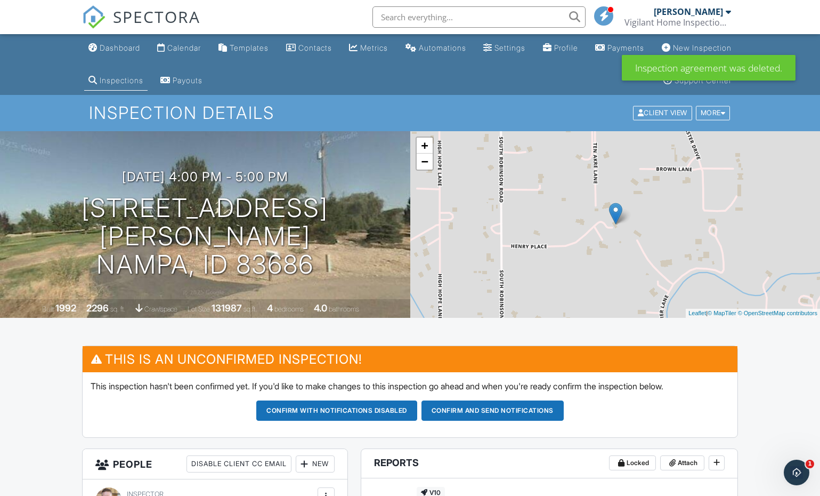
click at [191, 44] on div "Calendar" at bounding box center [184, 47] width 34 height 9
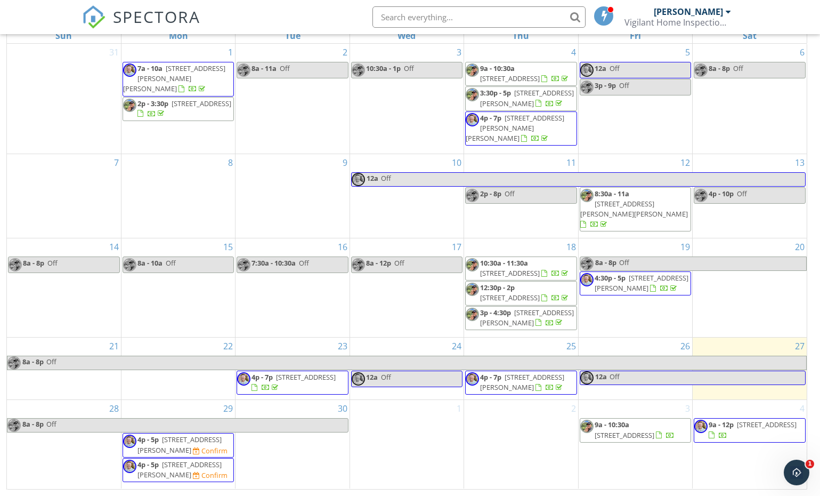
scroll to position [174, 0]
click at [199, 468] on span "[STREET_ADDRESS][PERSON_NAME]" at bounding box center [179, 470] width 84 height 20
click at [168, 455] on span "[STREET_ADDRESS][PERSON_NAME]" at bounding box center [179, 445] width 84 height 20
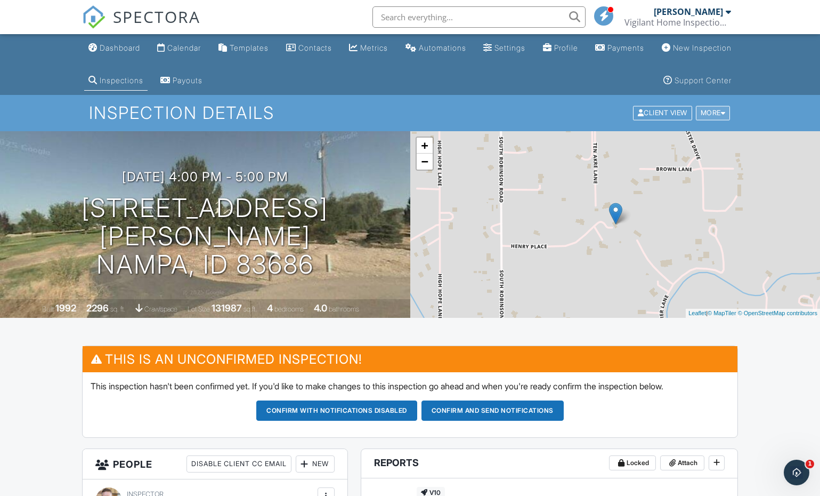
click at [704, 116] on div "More" at bounding box center [713, 113] width 35 height 14
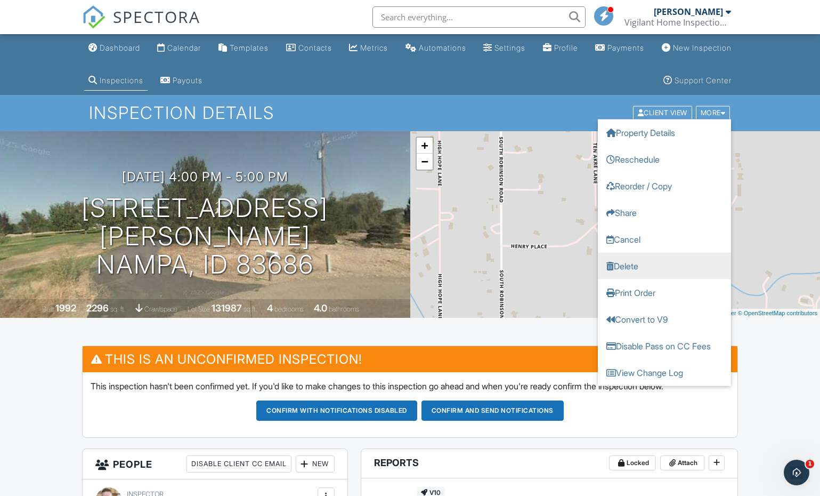
click at [644, 265] on link "Delete" at bounding box center [664, 266] width 133 height 27
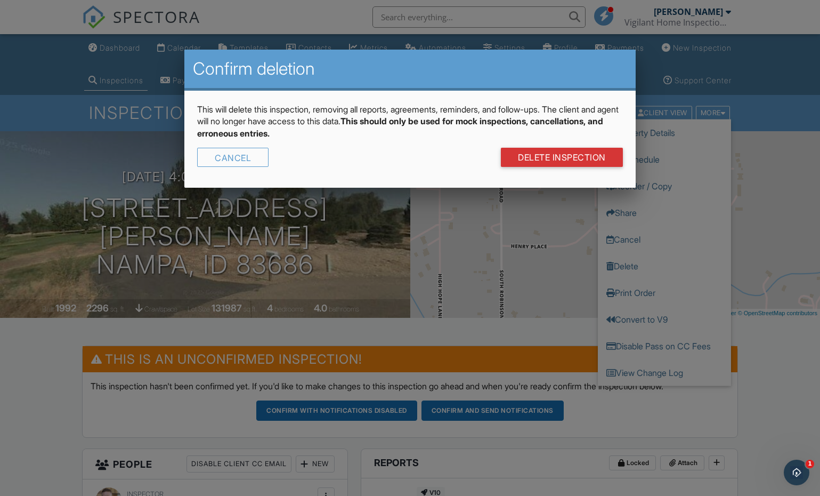
click at [597, 156] on link "DELETE Inspection" at bounding box center [562, 157] width 122 height 19
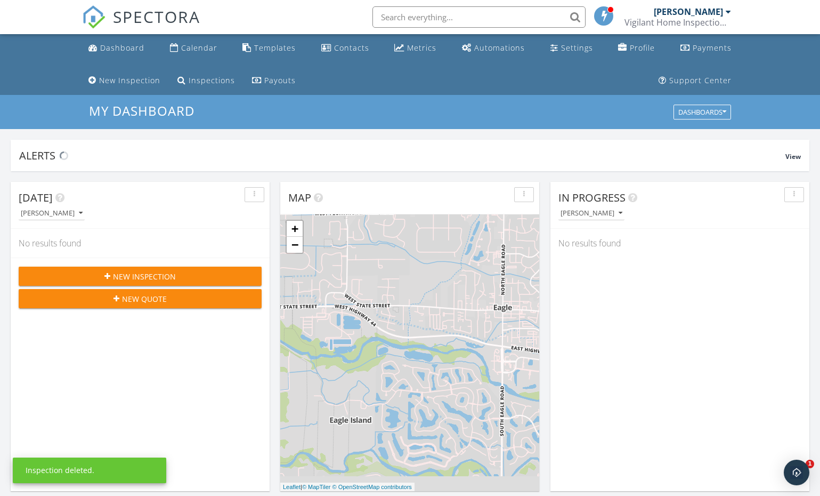
drag, startPoint x: 201, startPoint y: 47, endPoint x: 221, endPoint y: 266, distance: 219.4
click at [201, 47] on div "Calendar" at bounding box center [199, 48] width 36 height 10
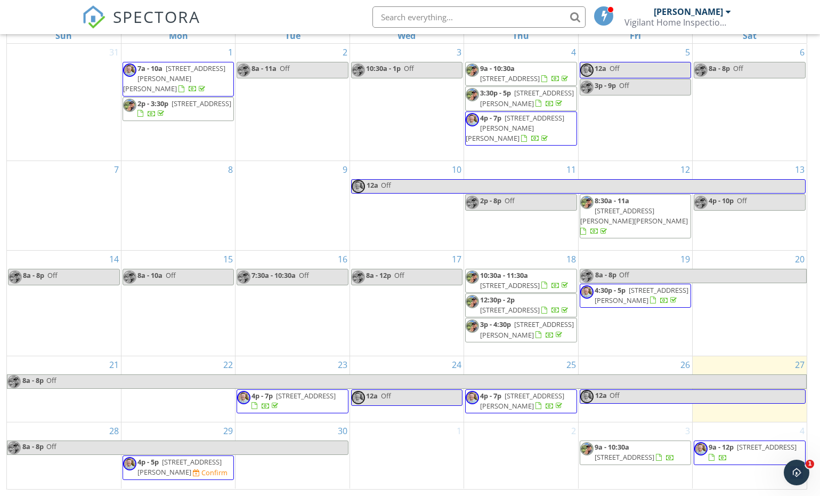
scroll to position [174, 0]
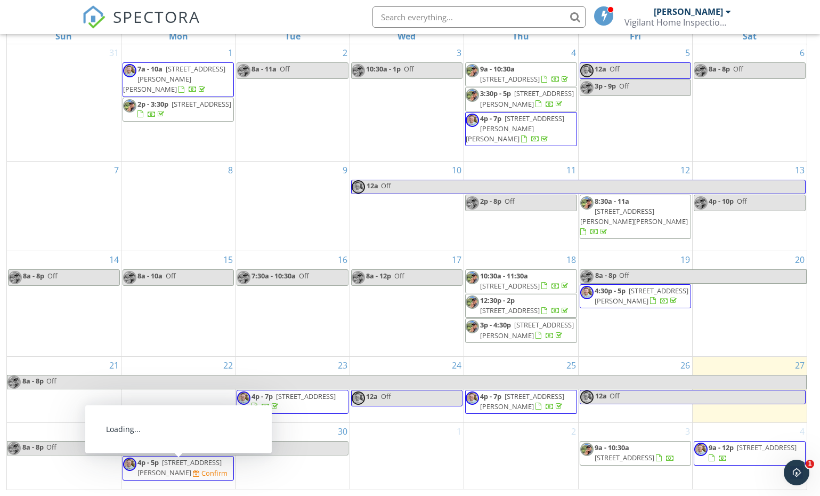
click at [158, 471] on span "[STREET_ADDRESS][PERSON_NAME]" at bounding box center [179, 467] width 84 height 20
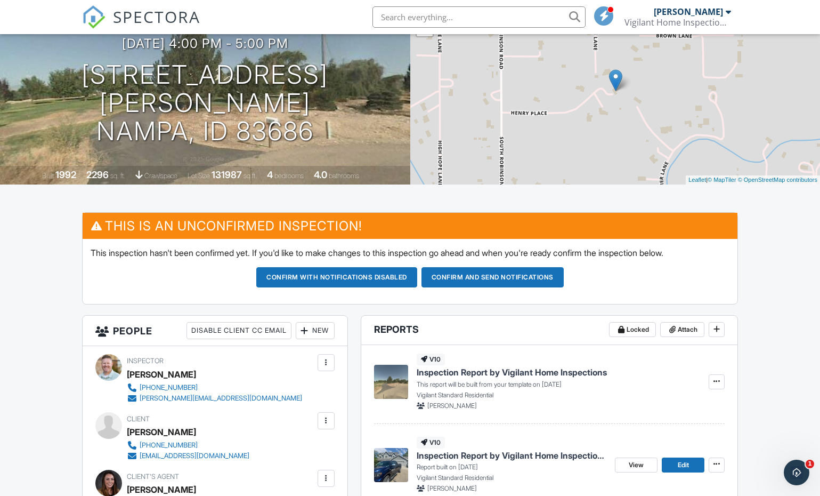
scroll to position [132, 0]
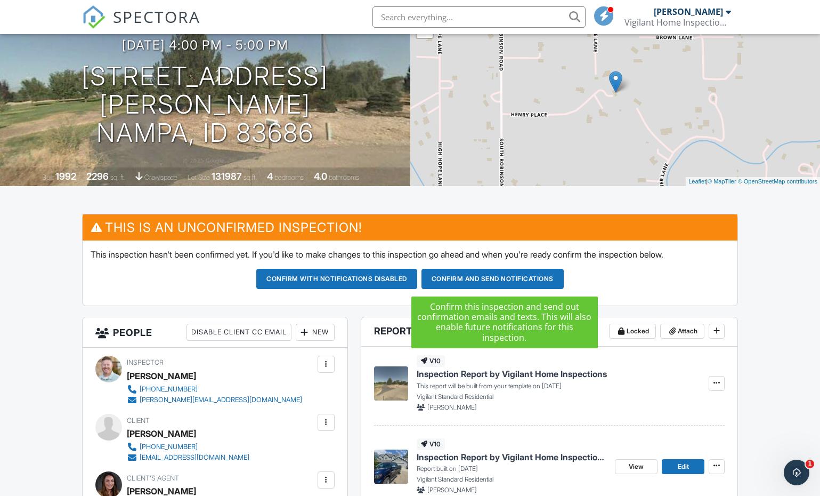
click at [448, 276] on button "Confirm and send notifications" at bounding box center [492, 279] width 142 height 20
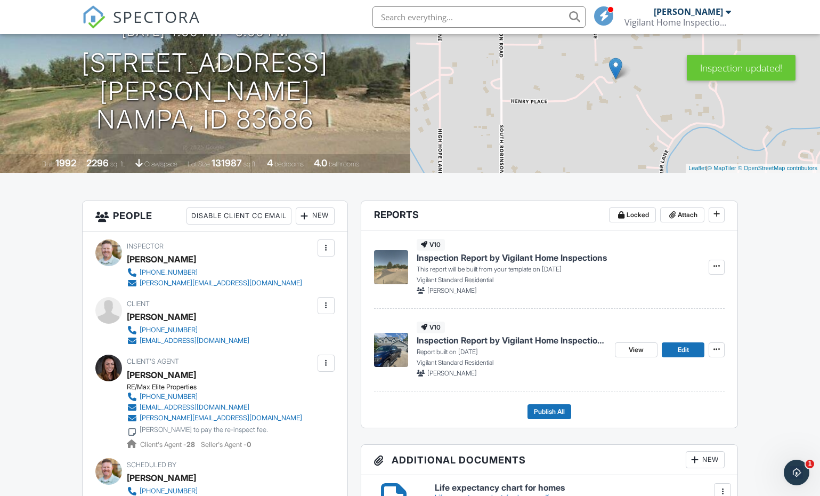
click at [596, 258] on span "Inspection Report by Vigilant Home Inspections" at bounding box center [512, 258] width 190 height 12
click at [711, 267] on span at bounding box center [716, 266] width 11 height 11
click at [629, 291] on label "Build Now" at bounding box center [664, 298] width 110 height 25
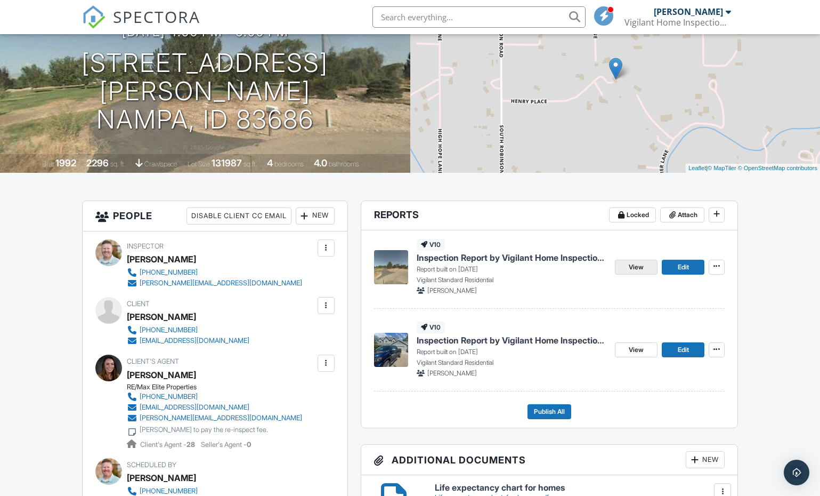
click at [644, 269] on span "View" at bounding box center [636, 267] width 15 height 11
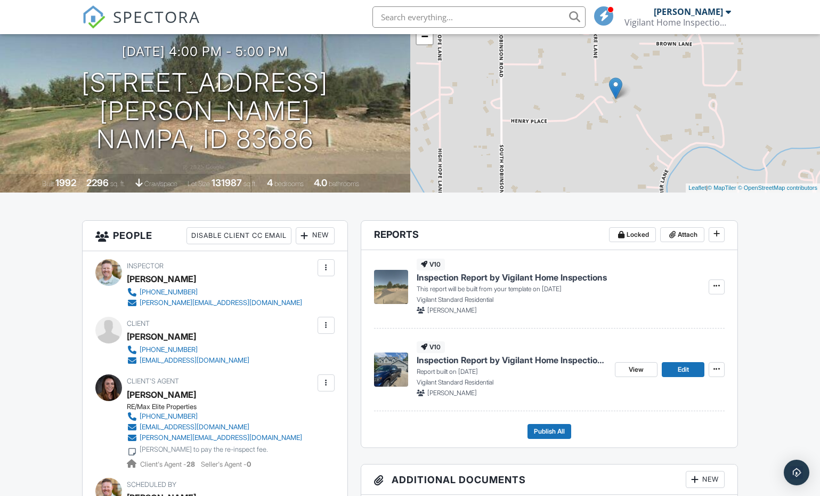
click at [578, 366] on span "Inspection Report by Vigilant Home Inspections Reinspection" at bounding box center [512, 360] width 190 height 12
click at [717, 289] on icon at bounding box center [716, 285] width 6 height 7
click at [670, 375] on label "Delete Report" at bounding box center [664, 367] width 110 height 25
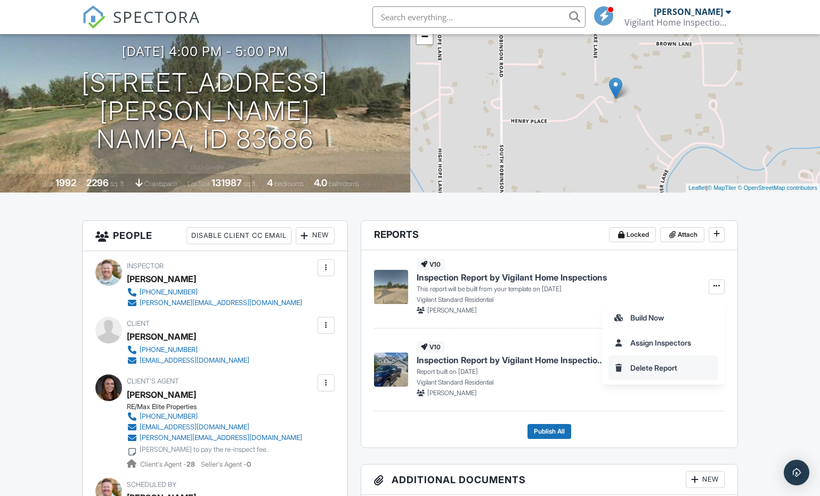
scroll to position [126, 0]
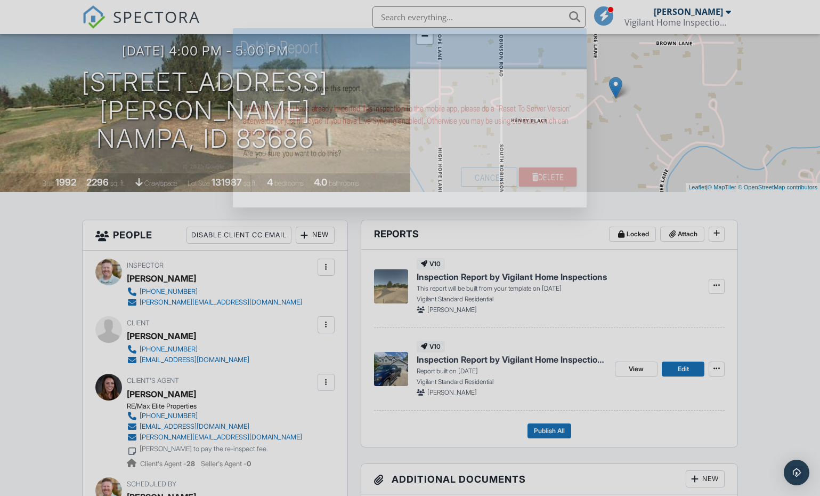
click at [669, 369] on div at bounding box center [410, 257] width 820 height 620
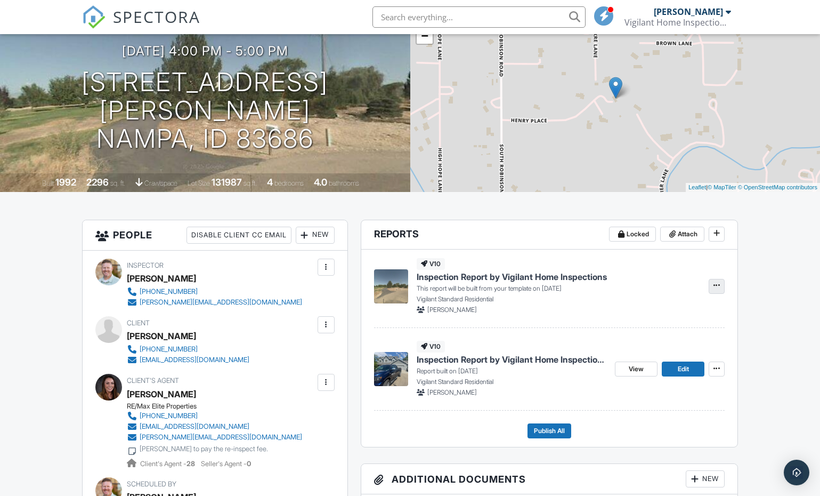
click at [714, 287] on icon at bounding box center [716, 284] width 6 height 7
click at [636, 369] on span "Delete Report" at bounding box center [653, 367] width 47 height 11
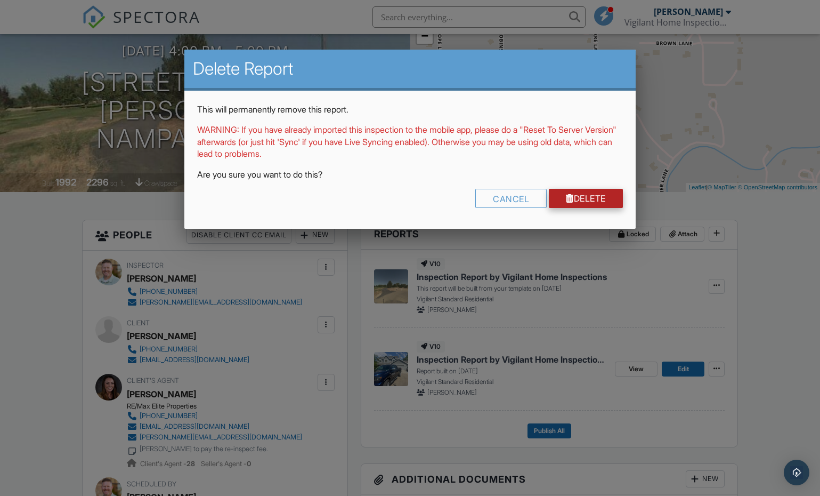
click at [574, 193] on link "Delete" at bounding box center [586, 198] width 74 height 19
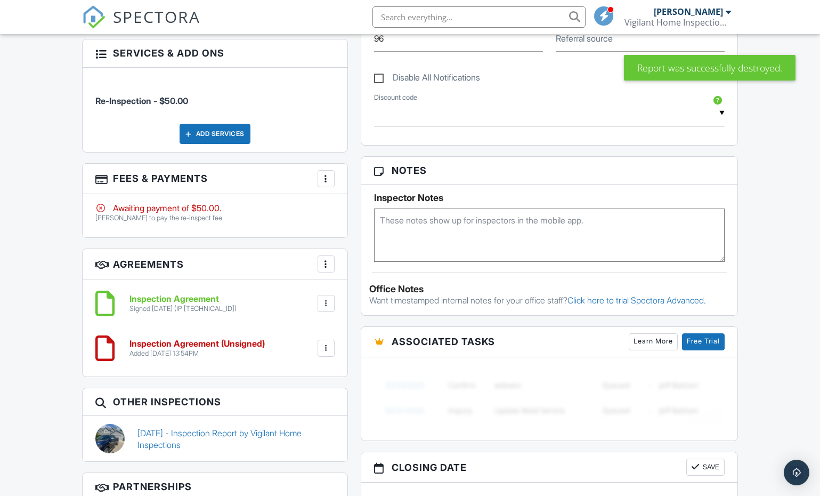
scroll to position [670, 0]
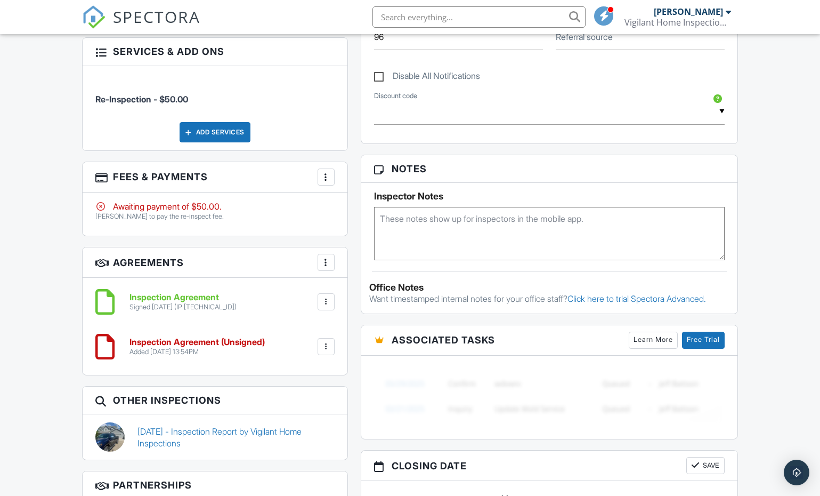
click at [326, 346] on div at bounding box center [326, 346] width 11 height 11
click at [302, 434] on li "Delete" at bounding box center [297, 429] width 61 height 27
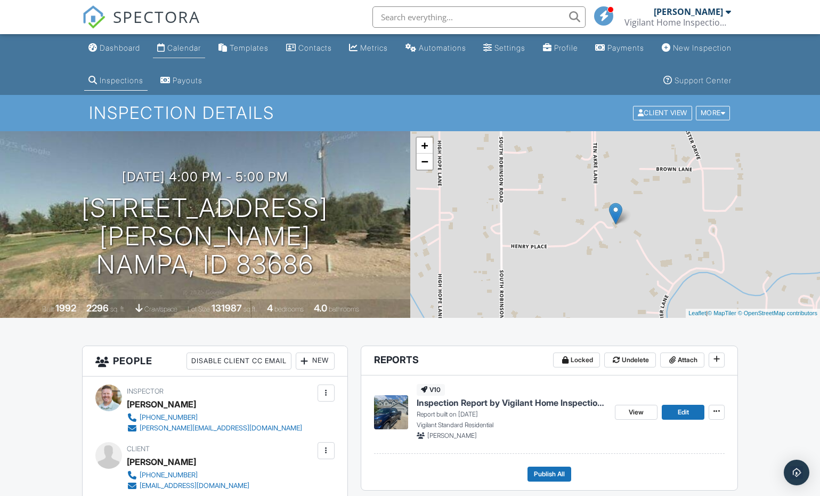
click at [165, 48] on div "Calendar" at bounding box center [161, 47] width 8 height 9
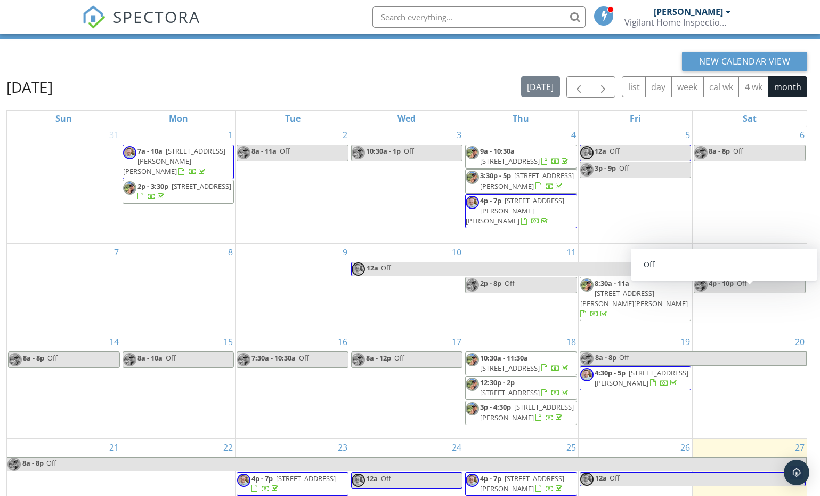
scroll to position [92, 0]
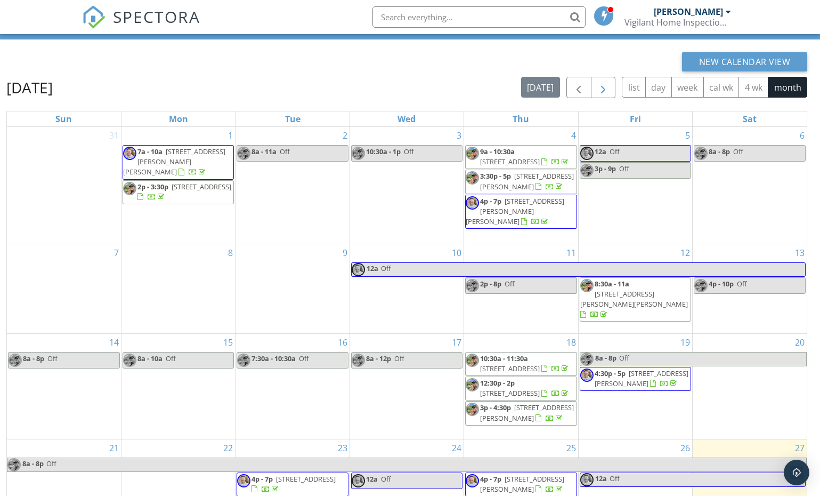
click at [606, 92] on span "button" at bounding box center [603, 88] width 13 height 13
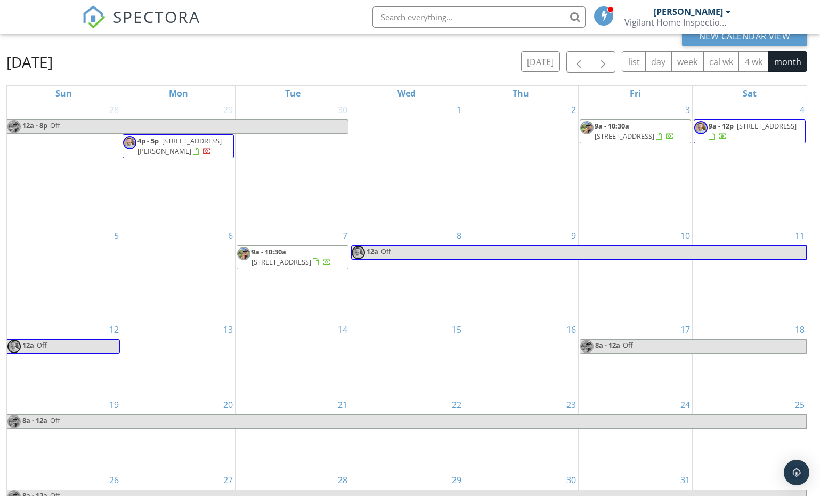
scroll to position [117, 0]
